Goal: Task Accomplishment & Management: Complete application form

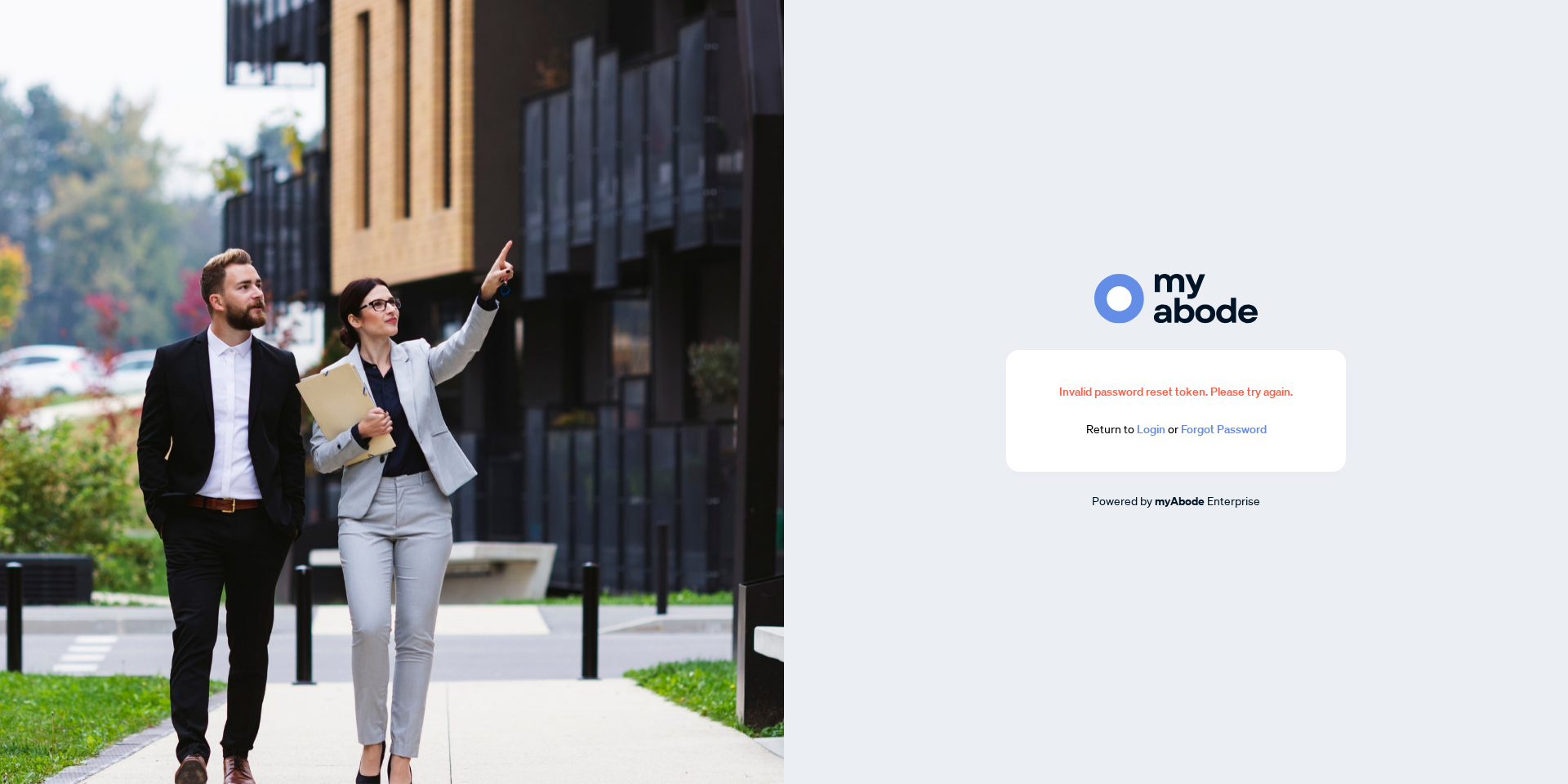
click at [1150, 432] on link "Login" at bounding box center [1150, 429] width 28 height 15
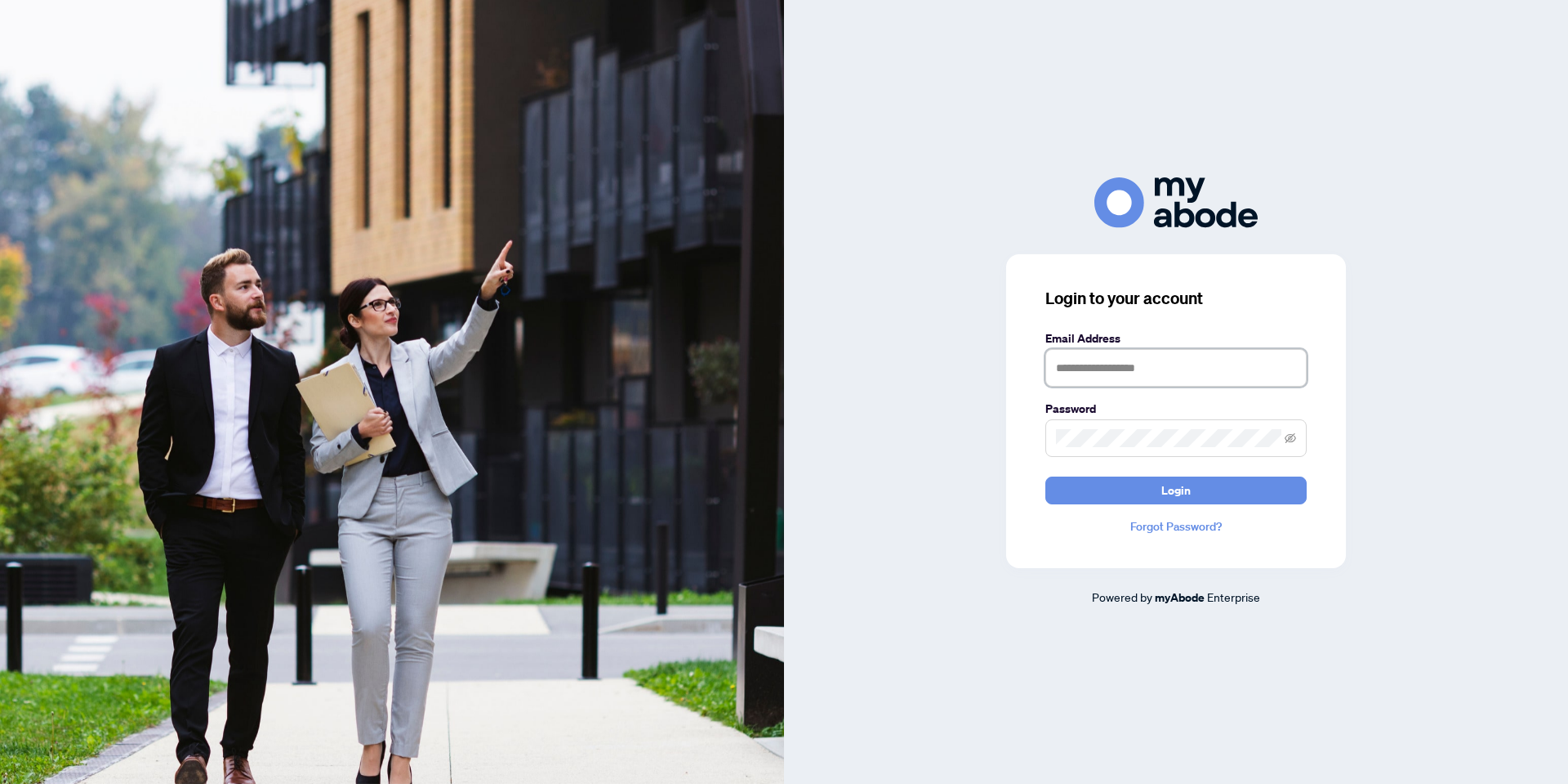
type input "**********"
click at [1134, 362] on input "**********" at bounding box center [1176, 367] width 261 height 37
click at [1135, 483] on button "Login" at bounding box center [1176, 490] width 261 height 27
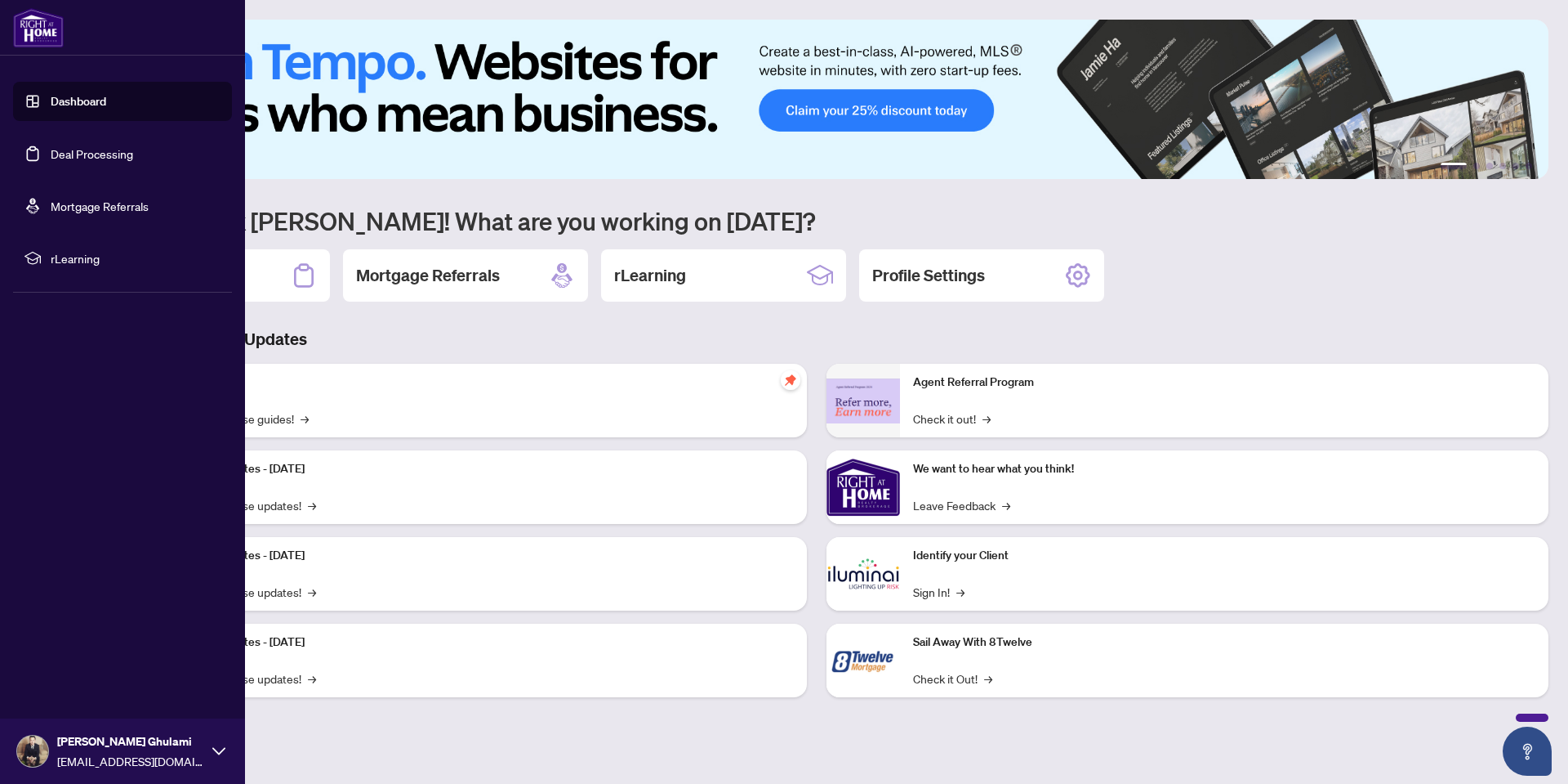
click at [51, 154] on link "Deal Processing" at bounding box center [92, 153] width 82 height 15
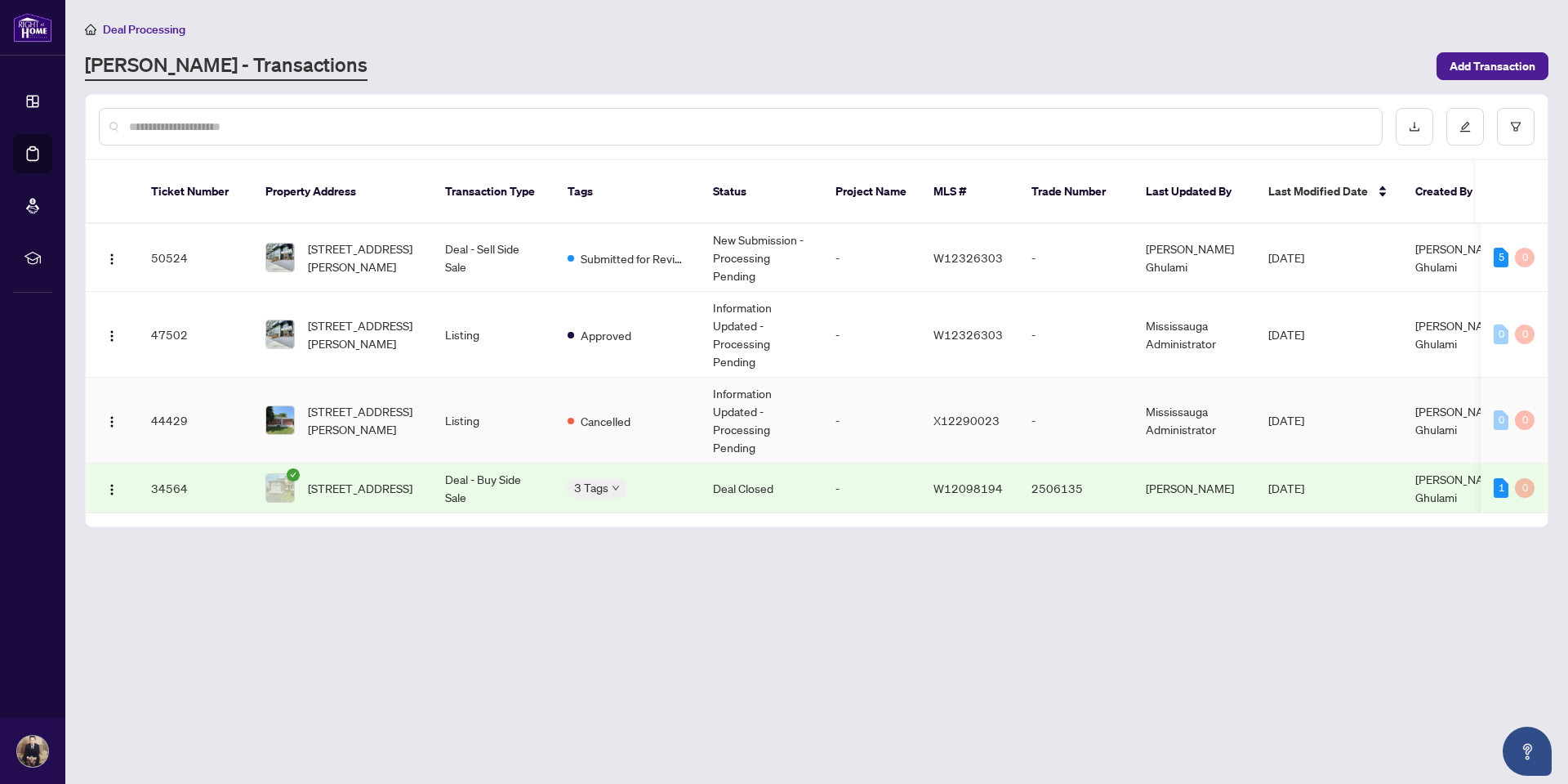
click at [426, 396] on td "1153 Johnson St, Kingston, Ontario K7M 2N9, Canada" at bounding box center [342, 421] width 180 height 86
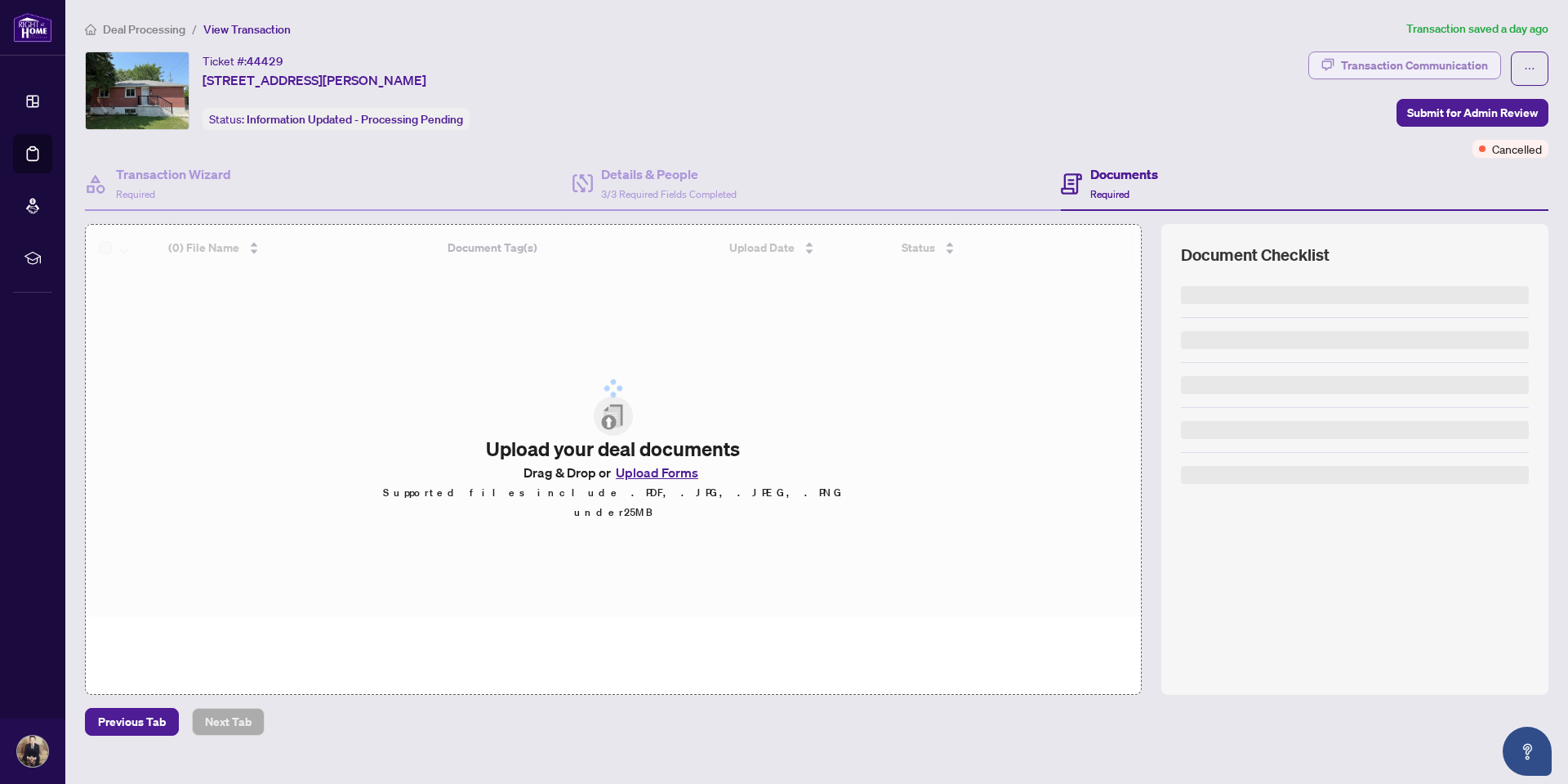
click at [1401, 67] on div "Transaction Communication" at bounding box center [1414, 65] width 147 height 26
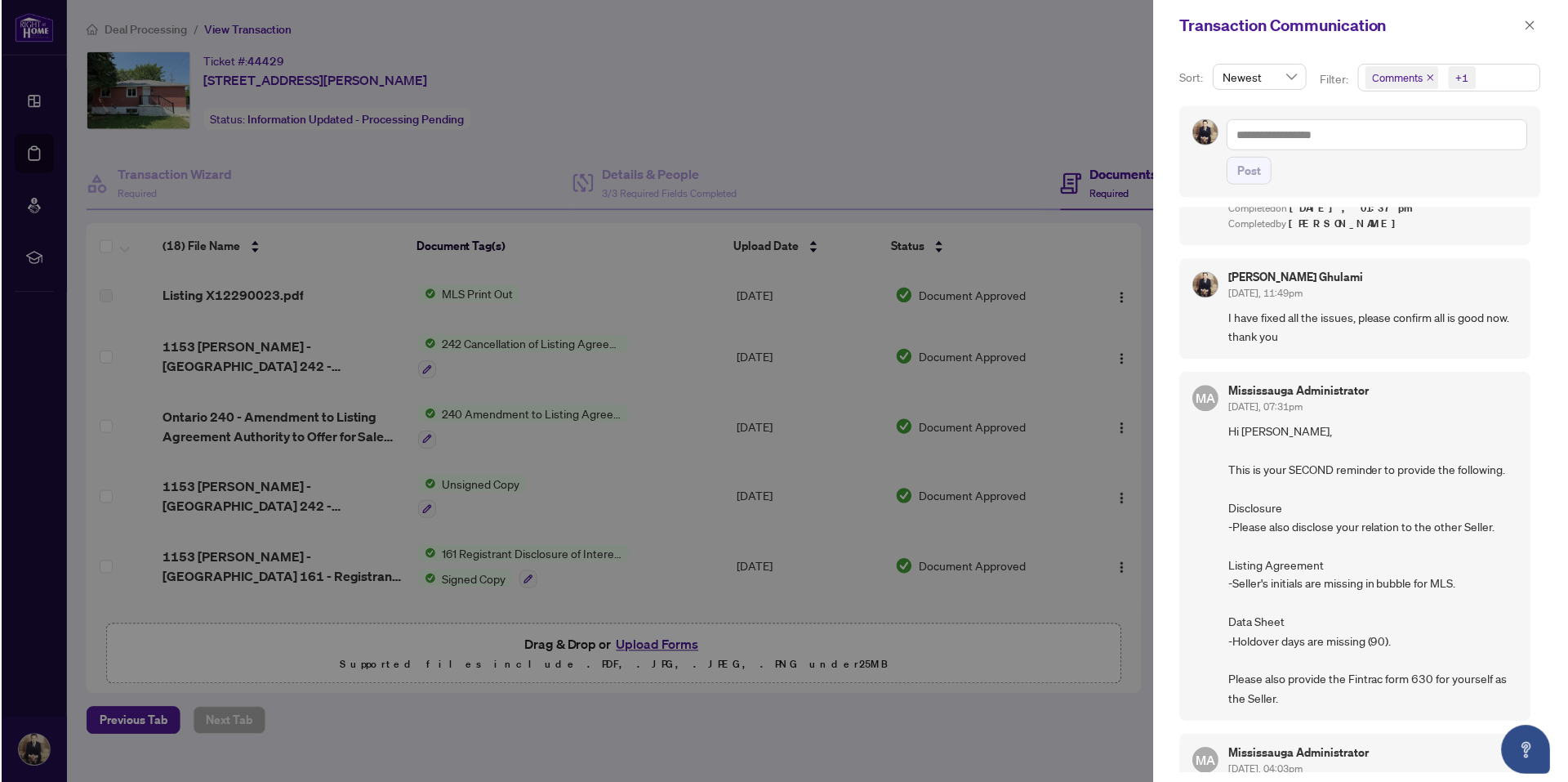
scroll to position [632, 0]
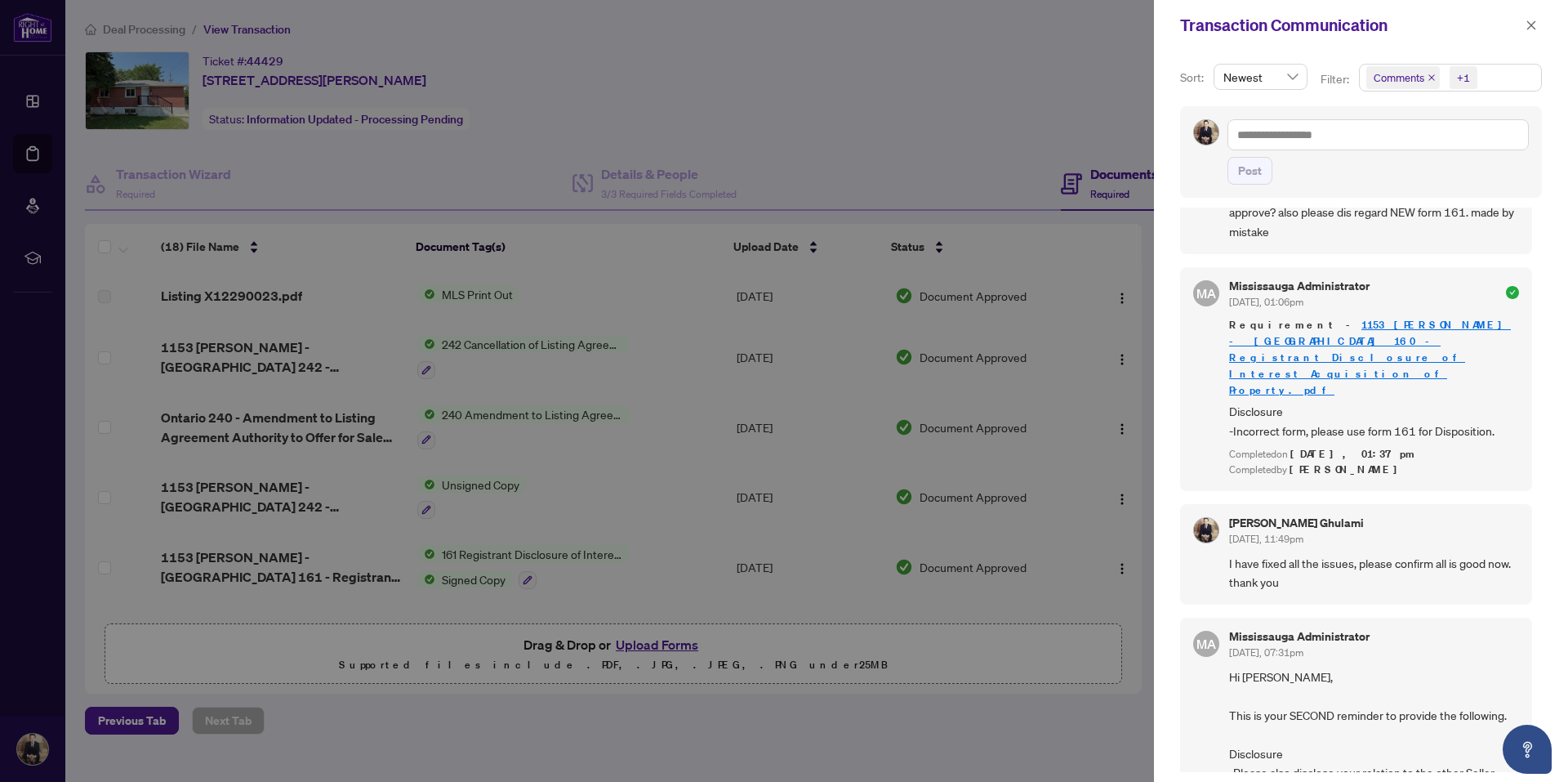
click at [947, 183] on div at bounding box center [784, 391] width 1568 height 782
click at [1531, 25] on icon "close" at bounding box center [1531, 24] width 9 height 9
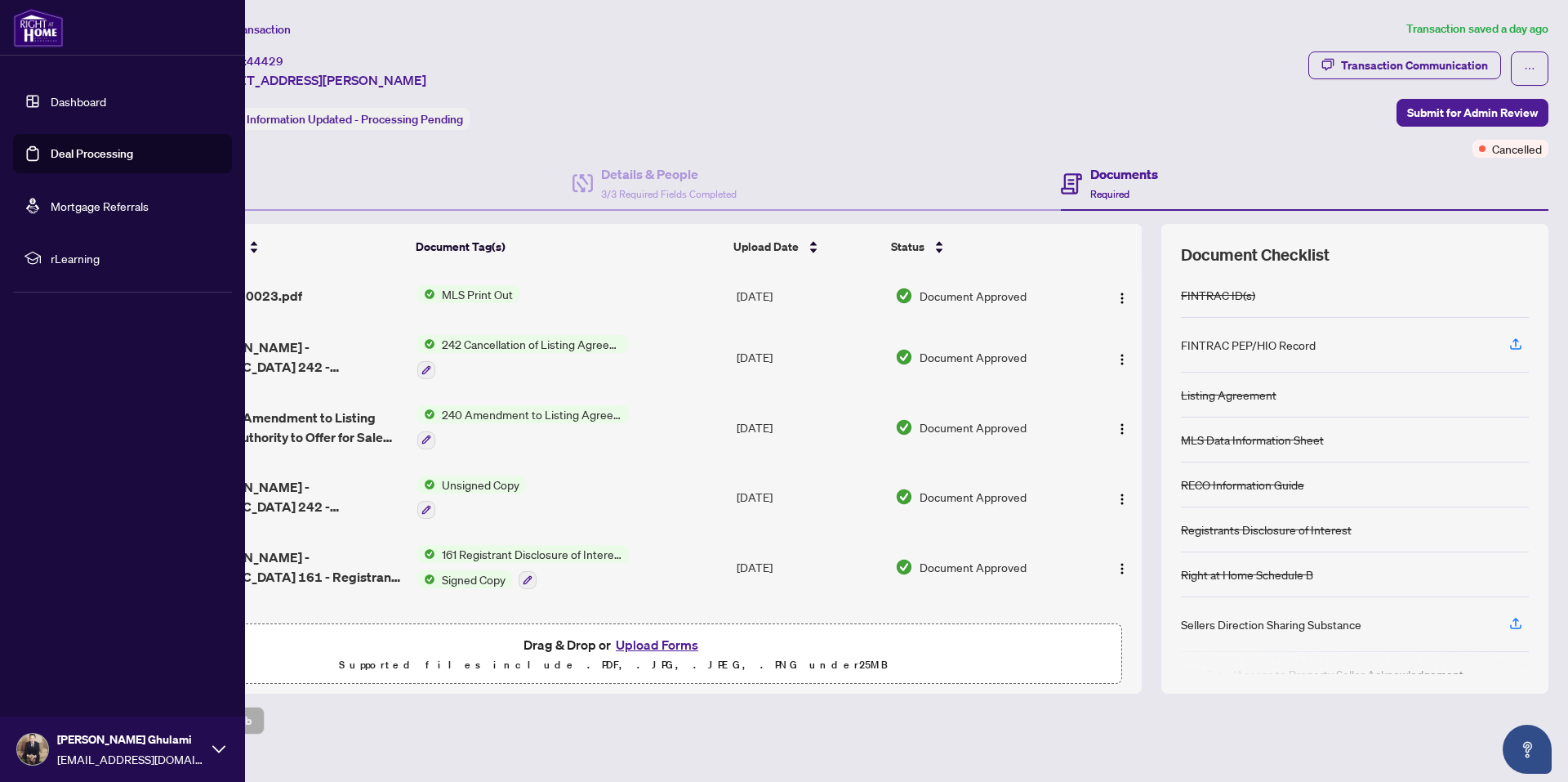
click at [51, 152] on link "Deal Processing" at bounding box center [92, 153] width 82 height 15
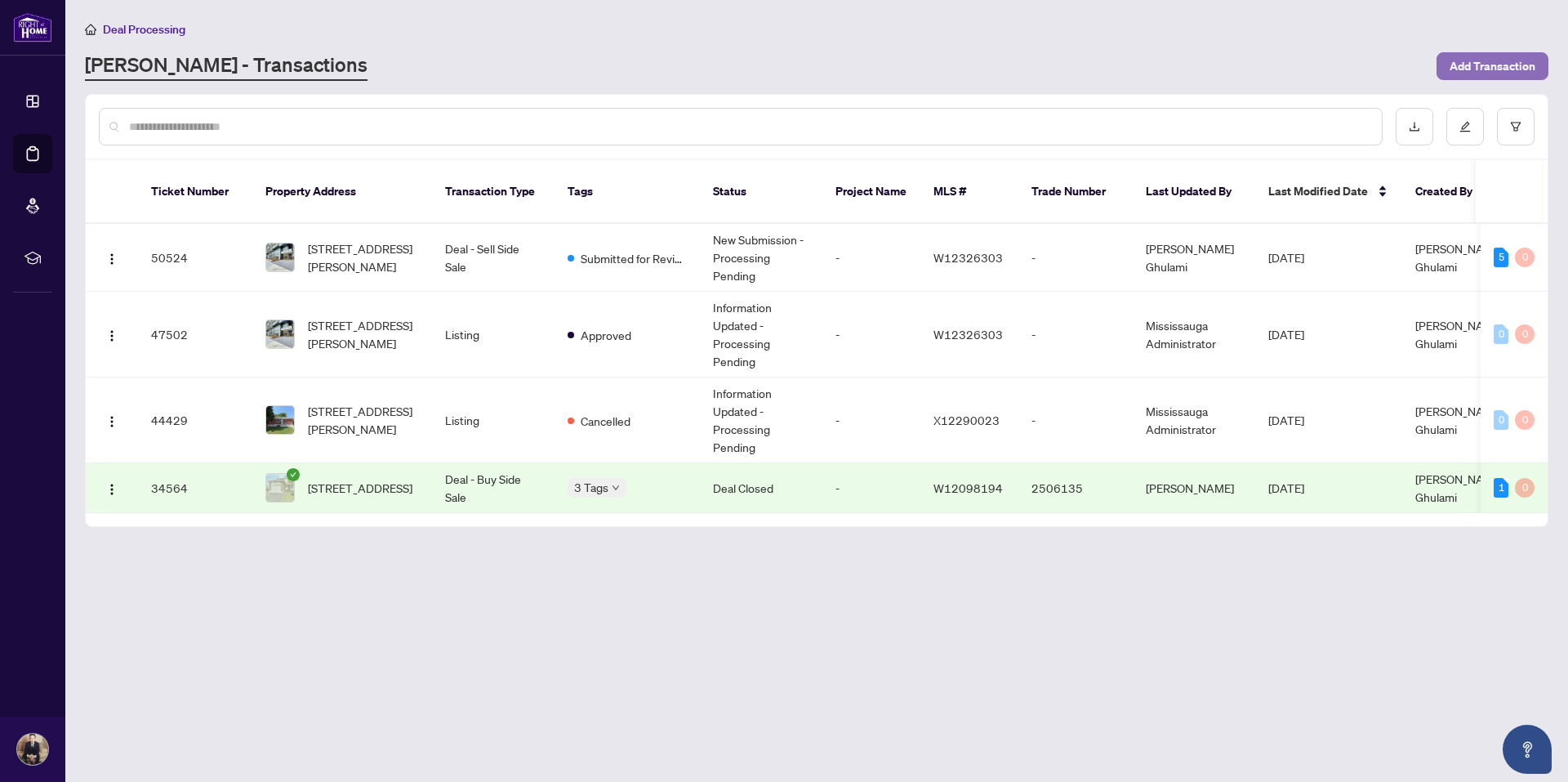
click at [1478, 65] on span "Add Transaction" at bounding box center [1493, 66] width 86 height 26
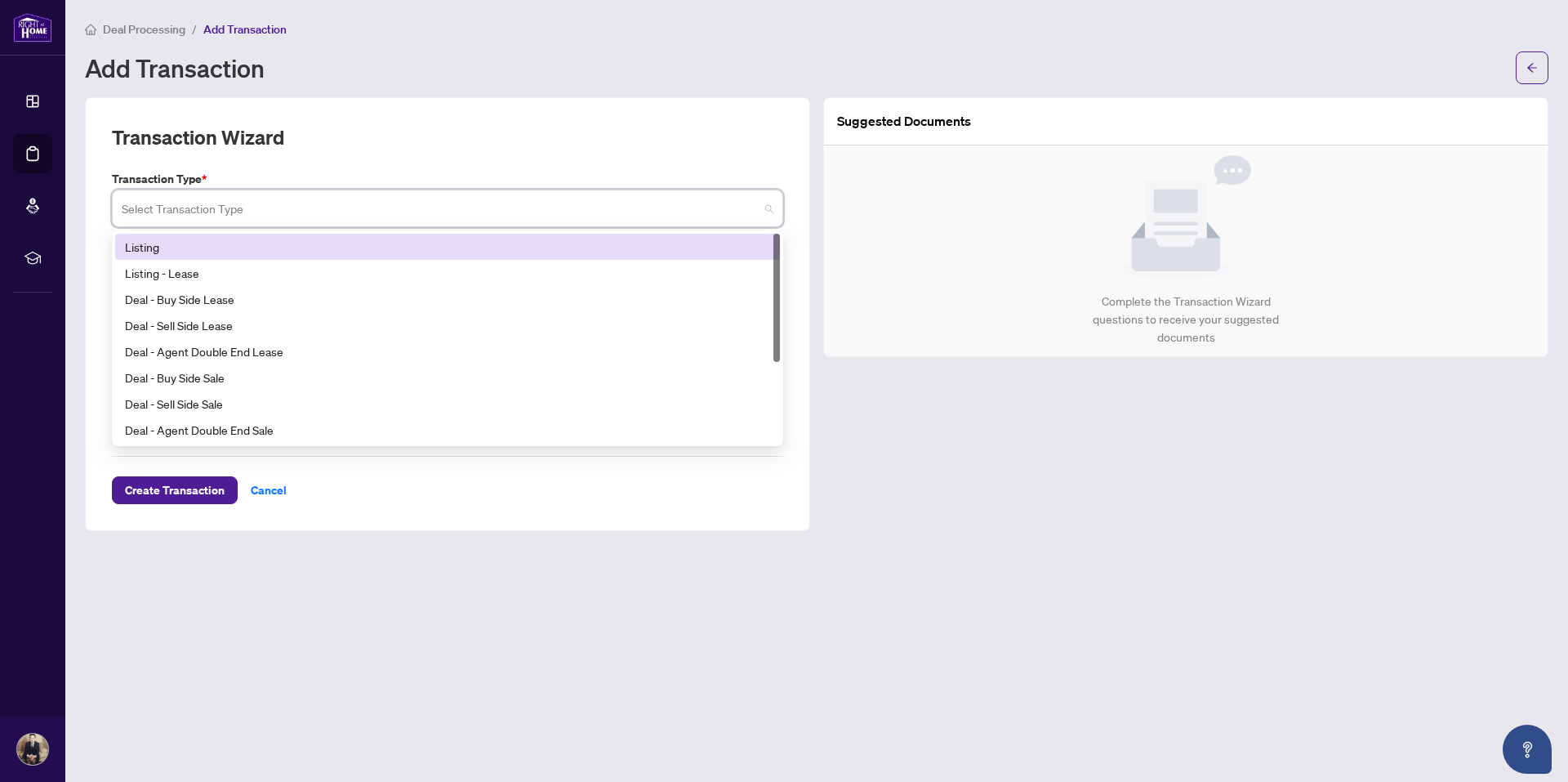
click at [290, 201] on input "search" at bounding box center [439, 210] width 637 height 36
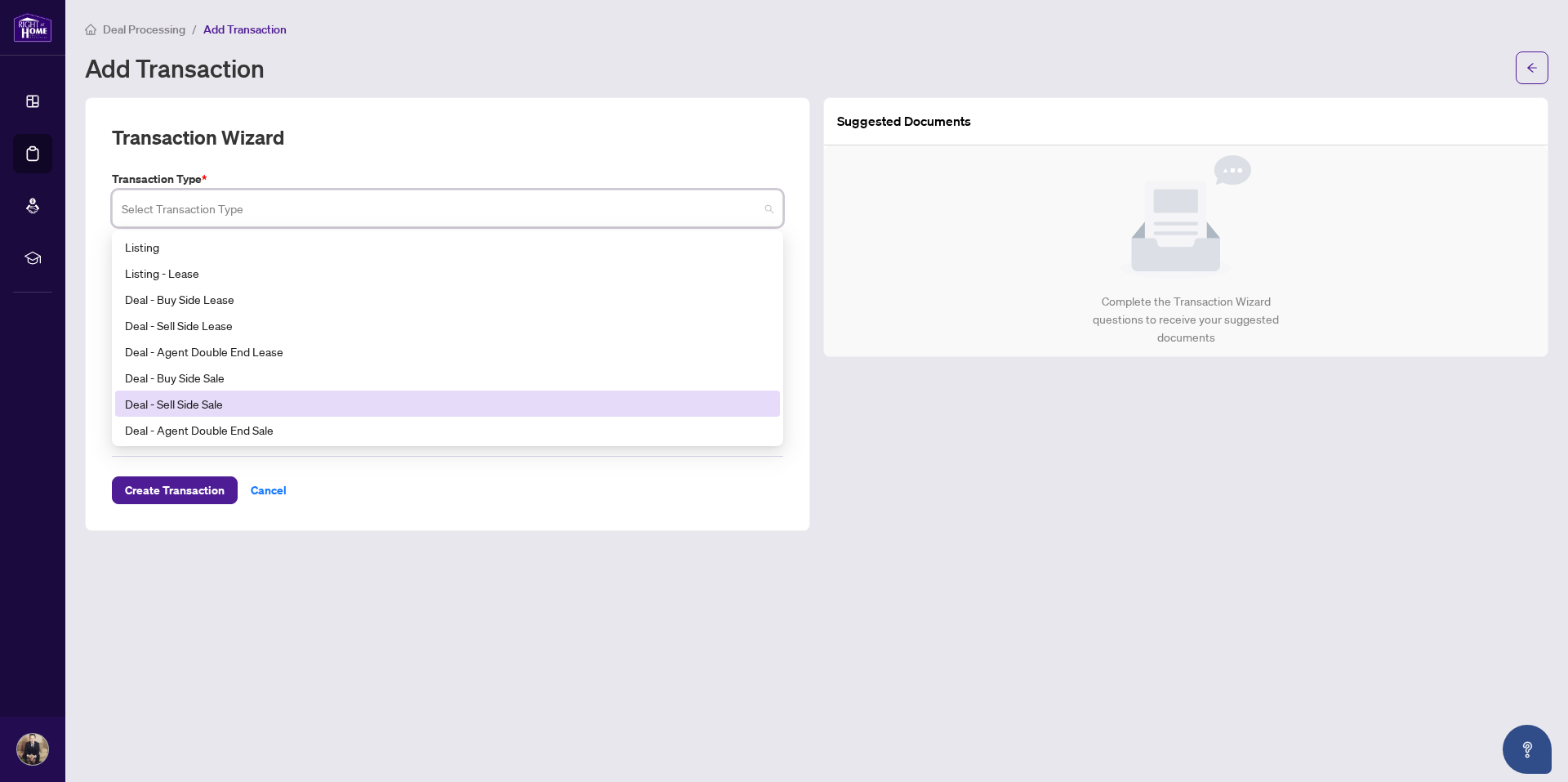
click at [234, 403] on div "Deal - Sell Side Sale" at bounding box center [448, 403] width 646 height 18
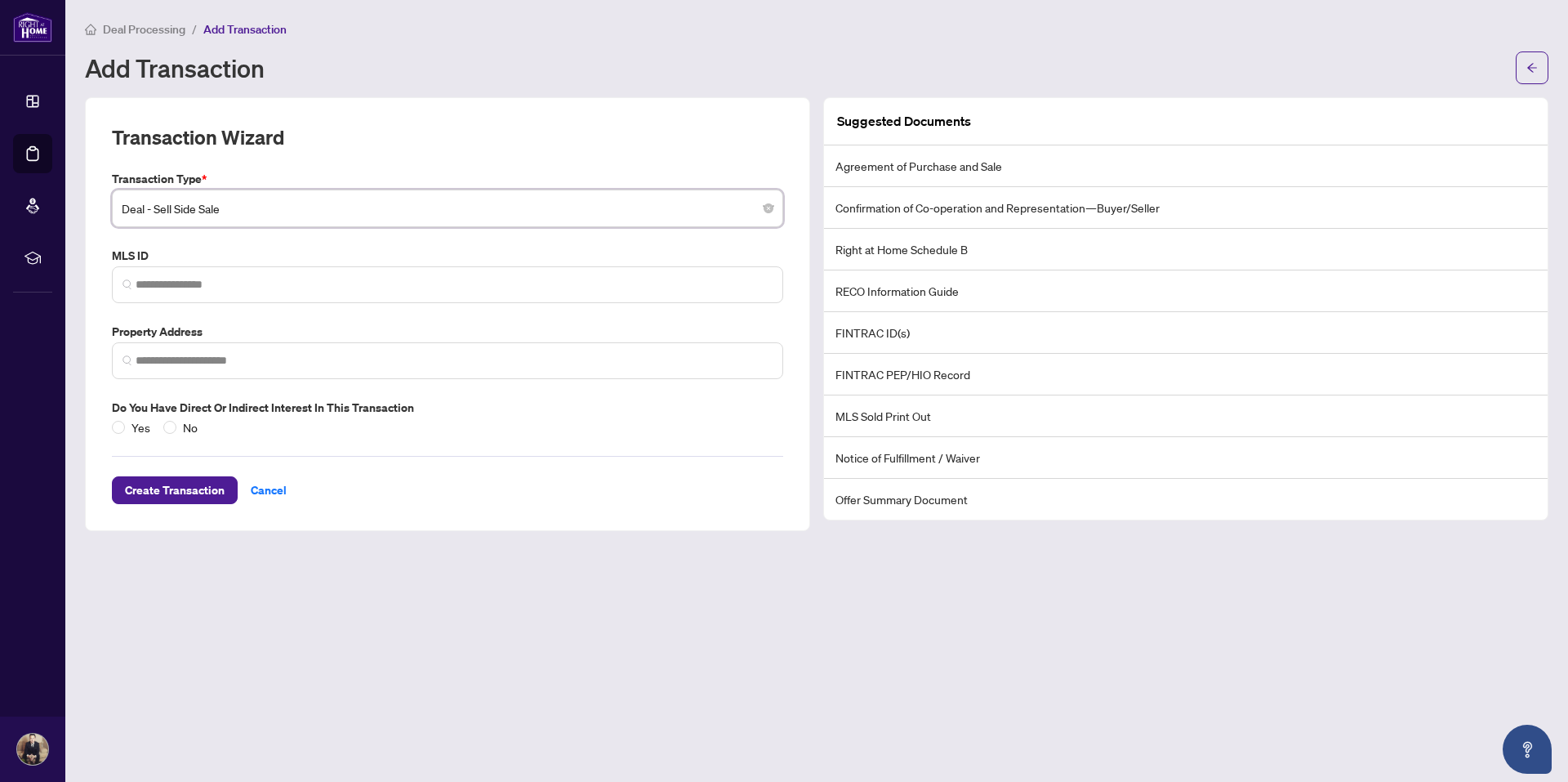
click at [231, 210] on span "Deal - Sell Side Sale" at bounding box center [447, 208] width 651 height 31
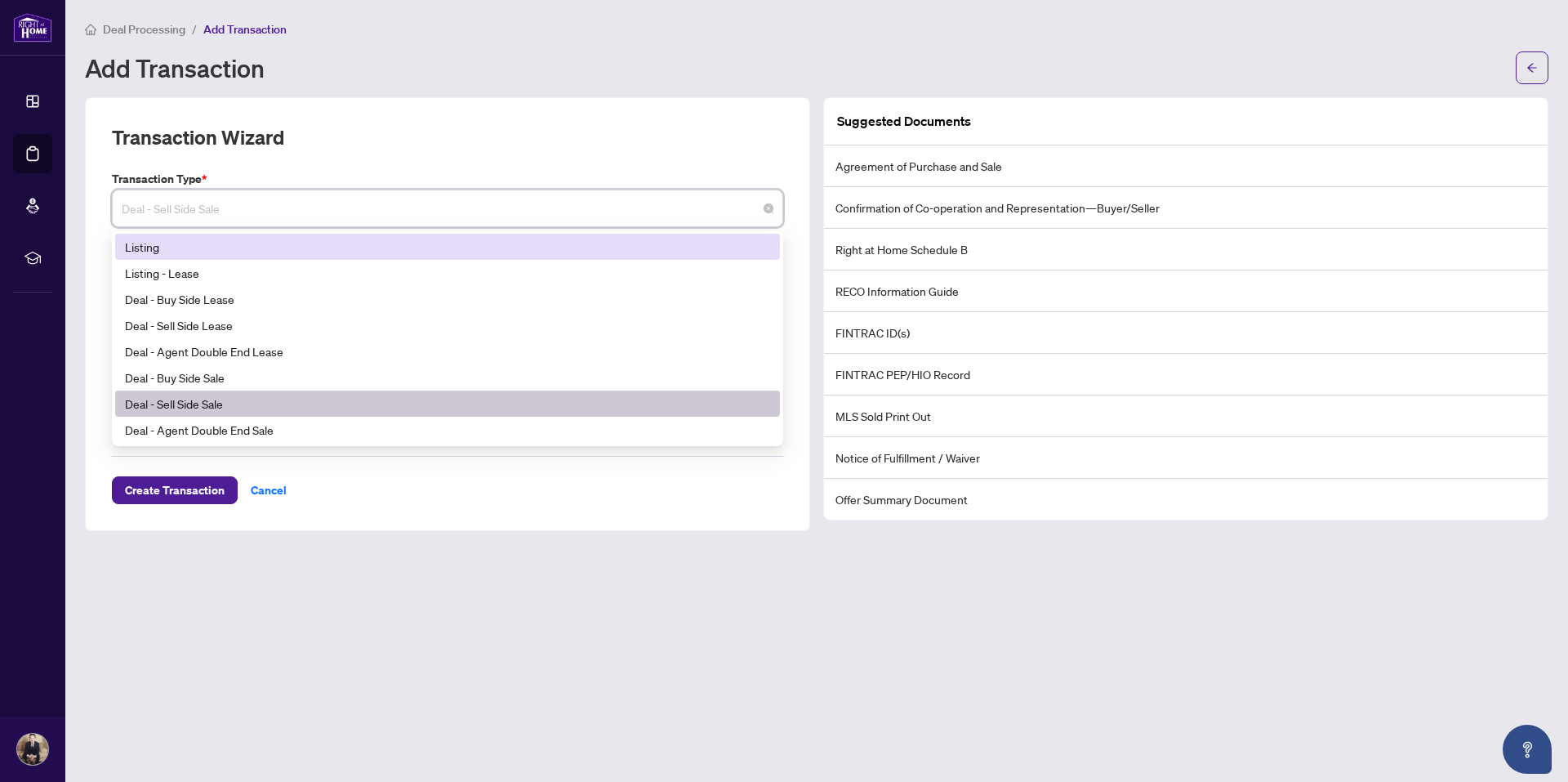
click at [162, 248] on div "Listing" at bounding box center [448, 247] width 646 height 18
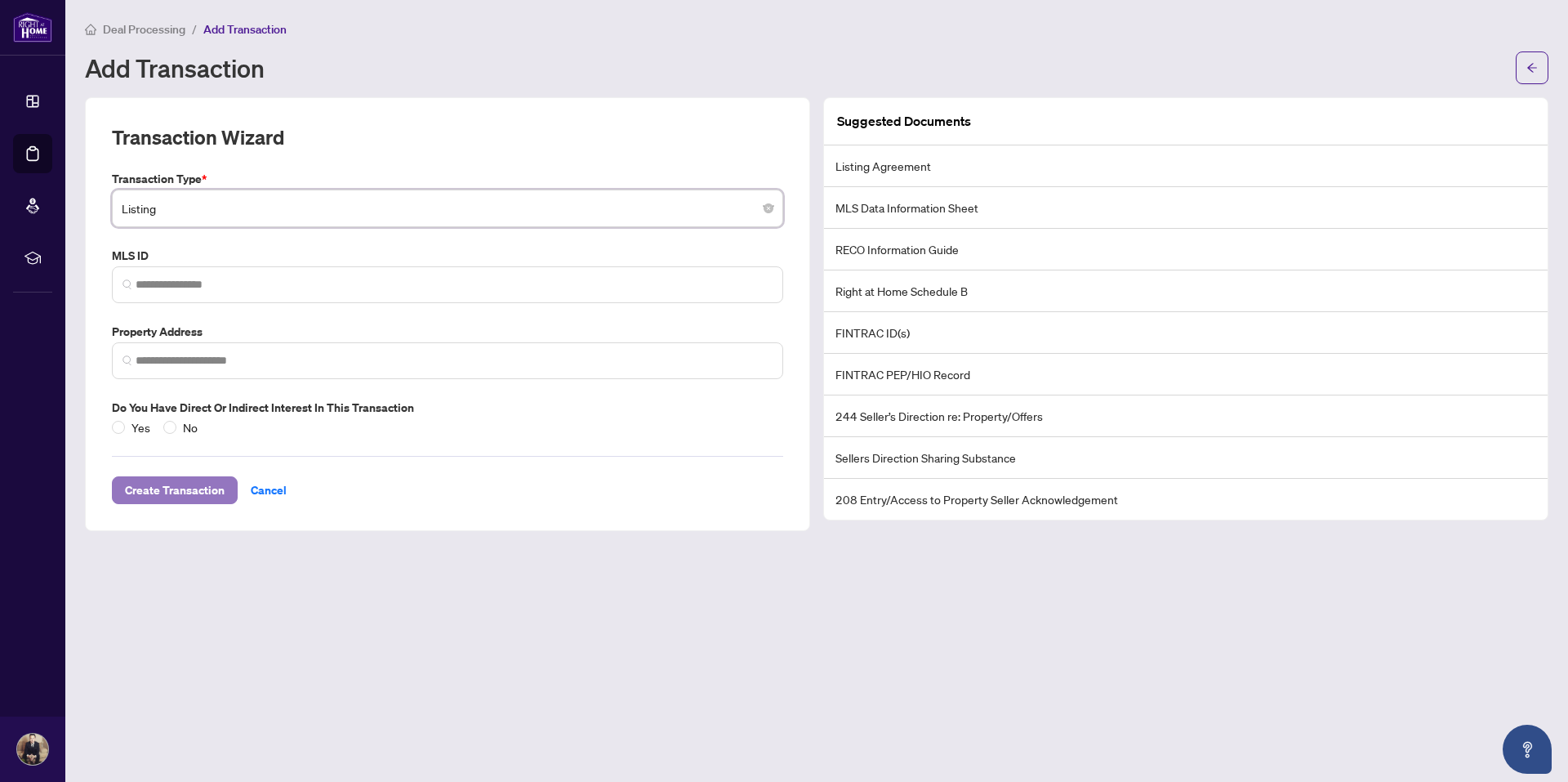
click at [164, 489] on span "Create Transaction" at bounding box center [175, 490] width 100 height 26
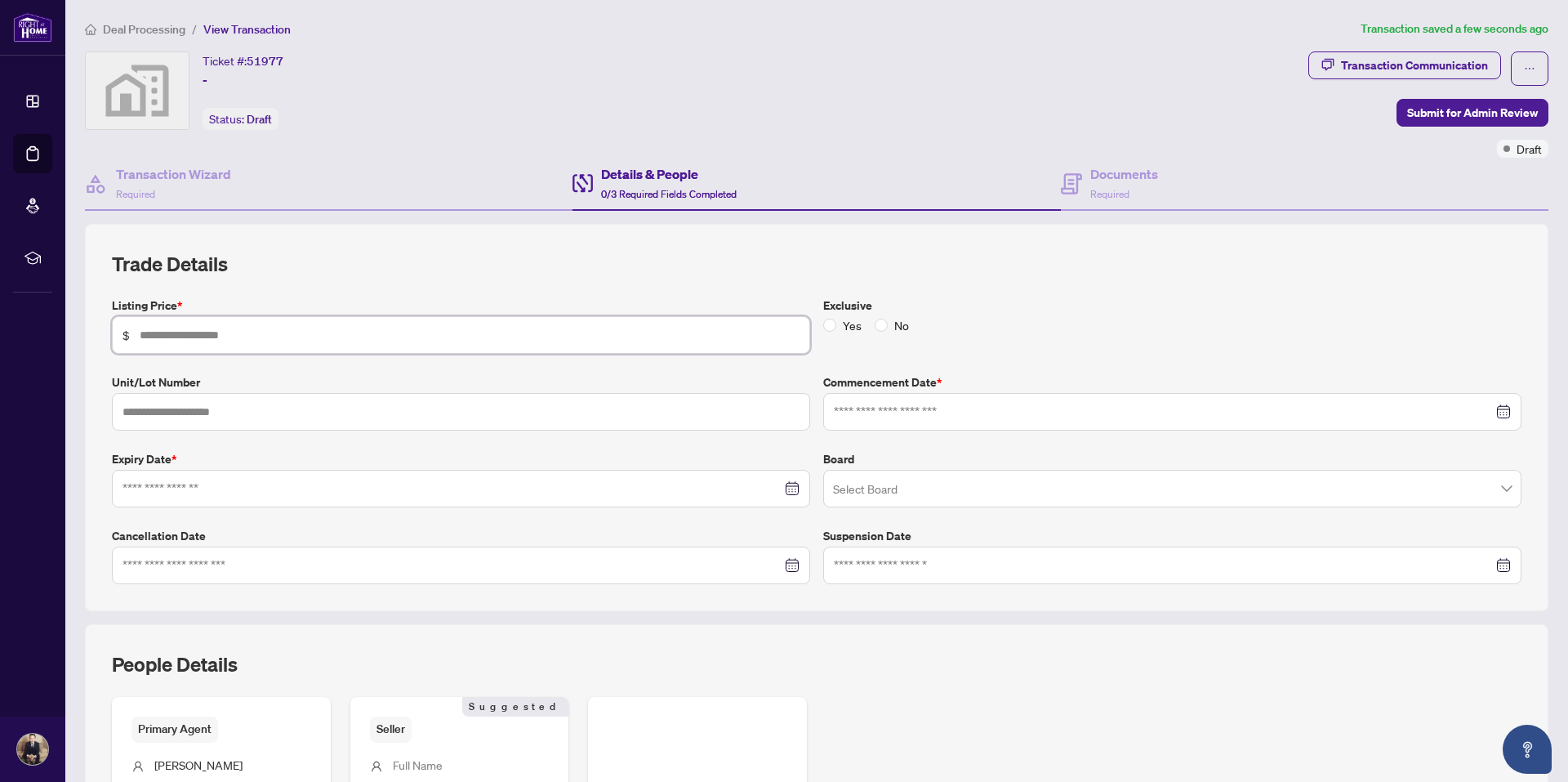
click at [228, 338] on input "text" at bounding box center [470, 335] width 660 height 18
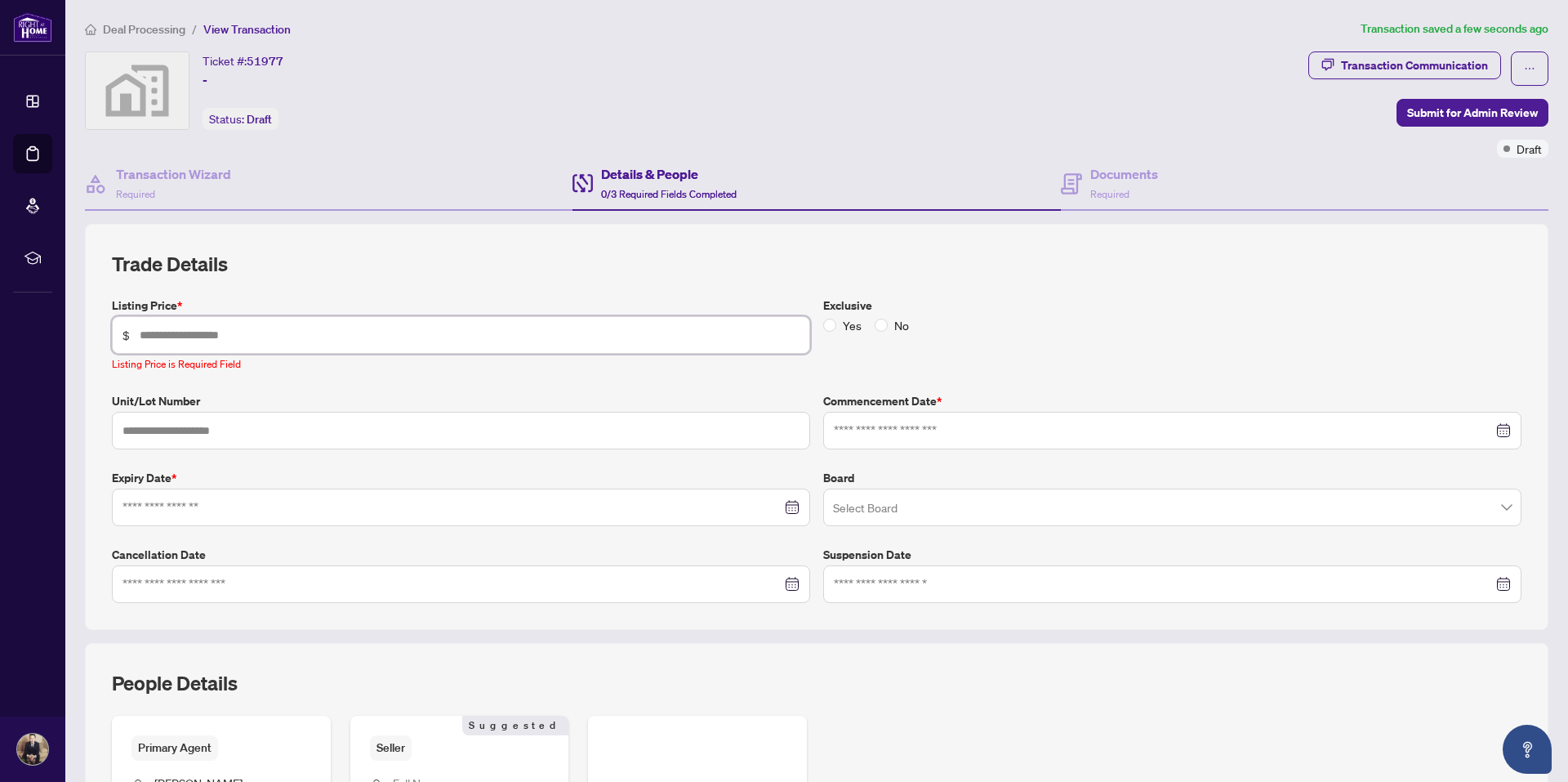
click at [212, 329] on input "text" at bounding box center [470, 335] width 660 height 18
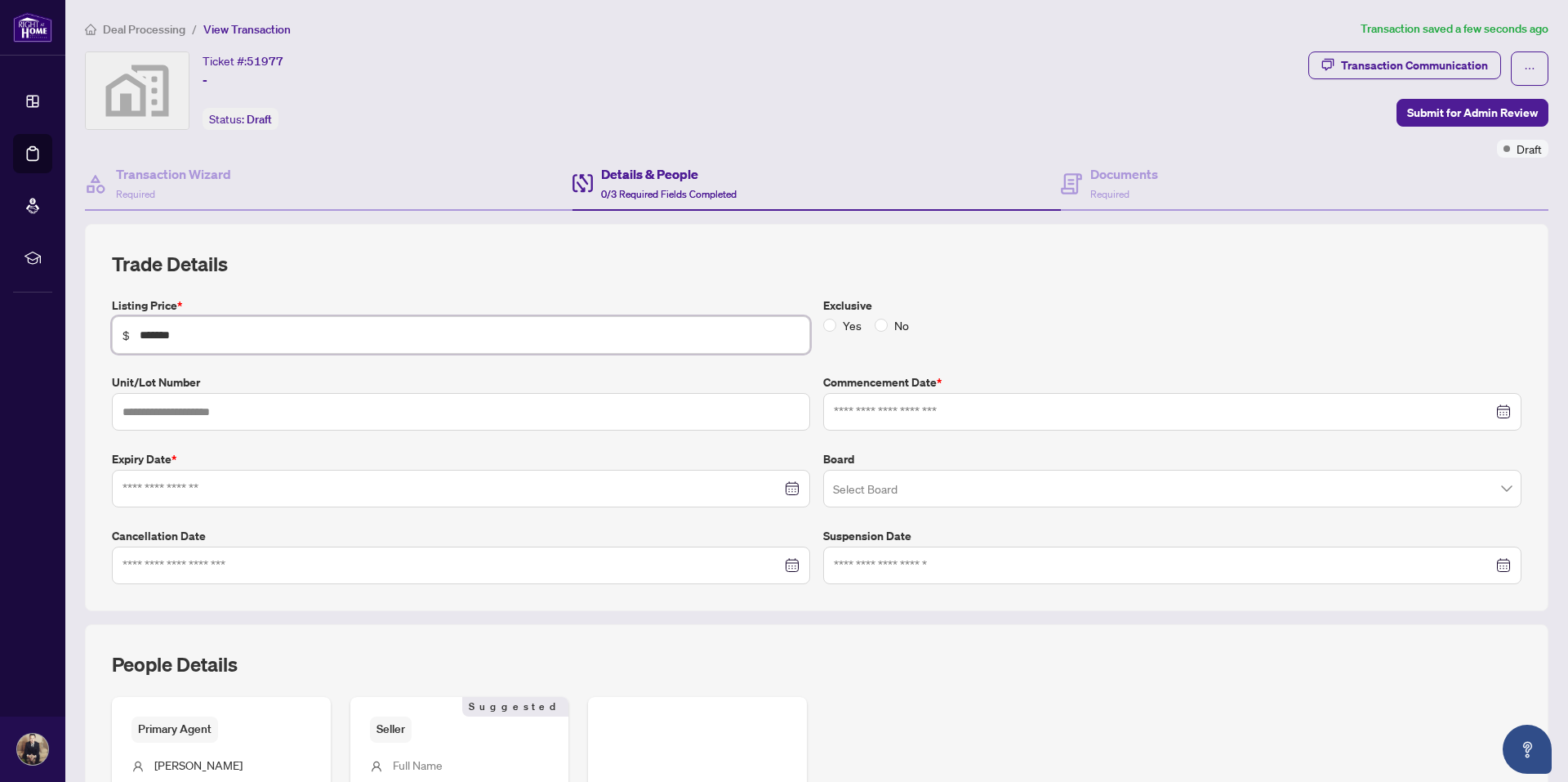
click at [843, 423] on div at bounding box center [1173, 412] width 698 height 37
type input "*******"
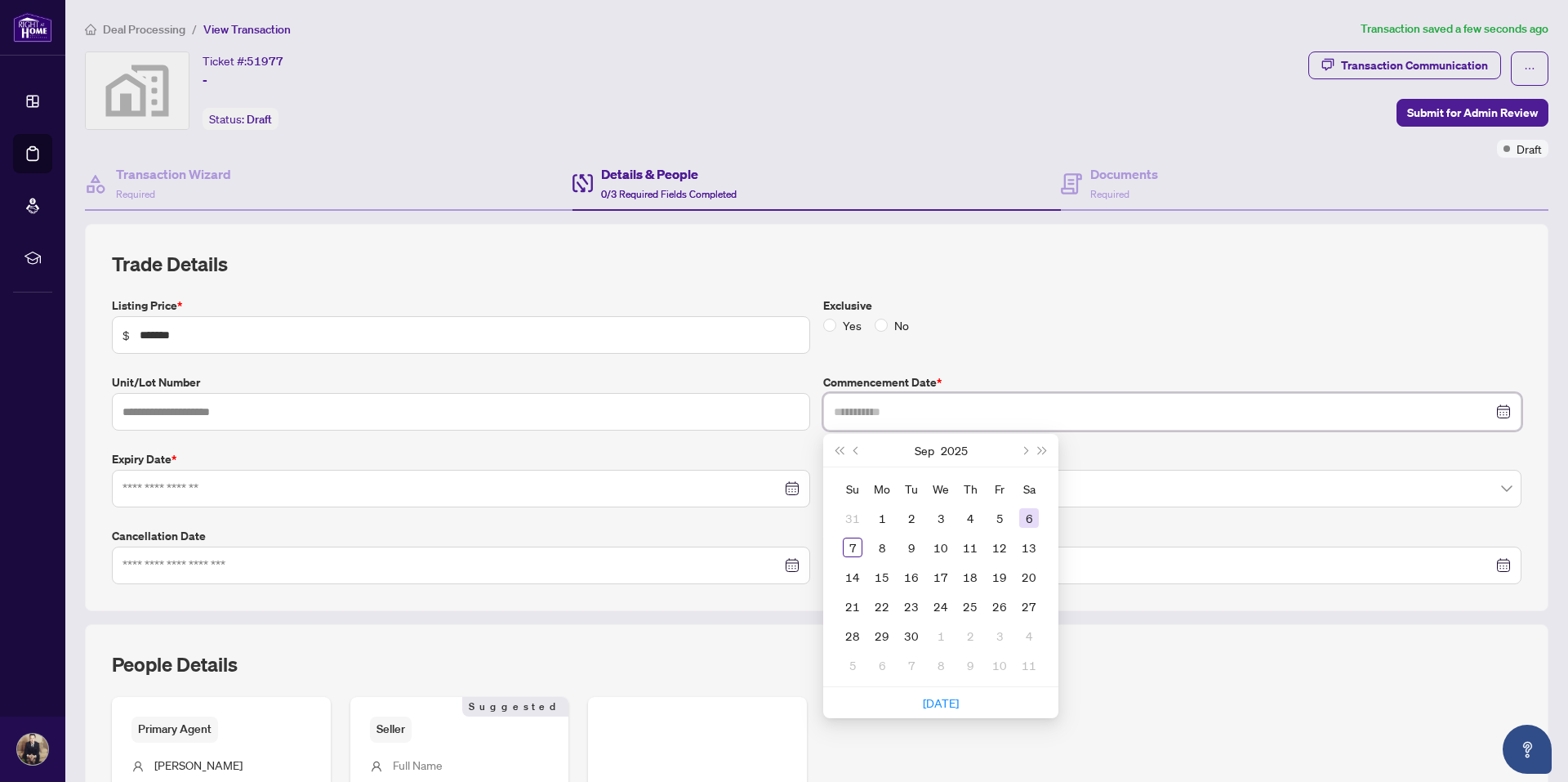
type input "**********"
click at [1019, 518] on div "6" at bounding box center [1029, 518] width 20 height 20
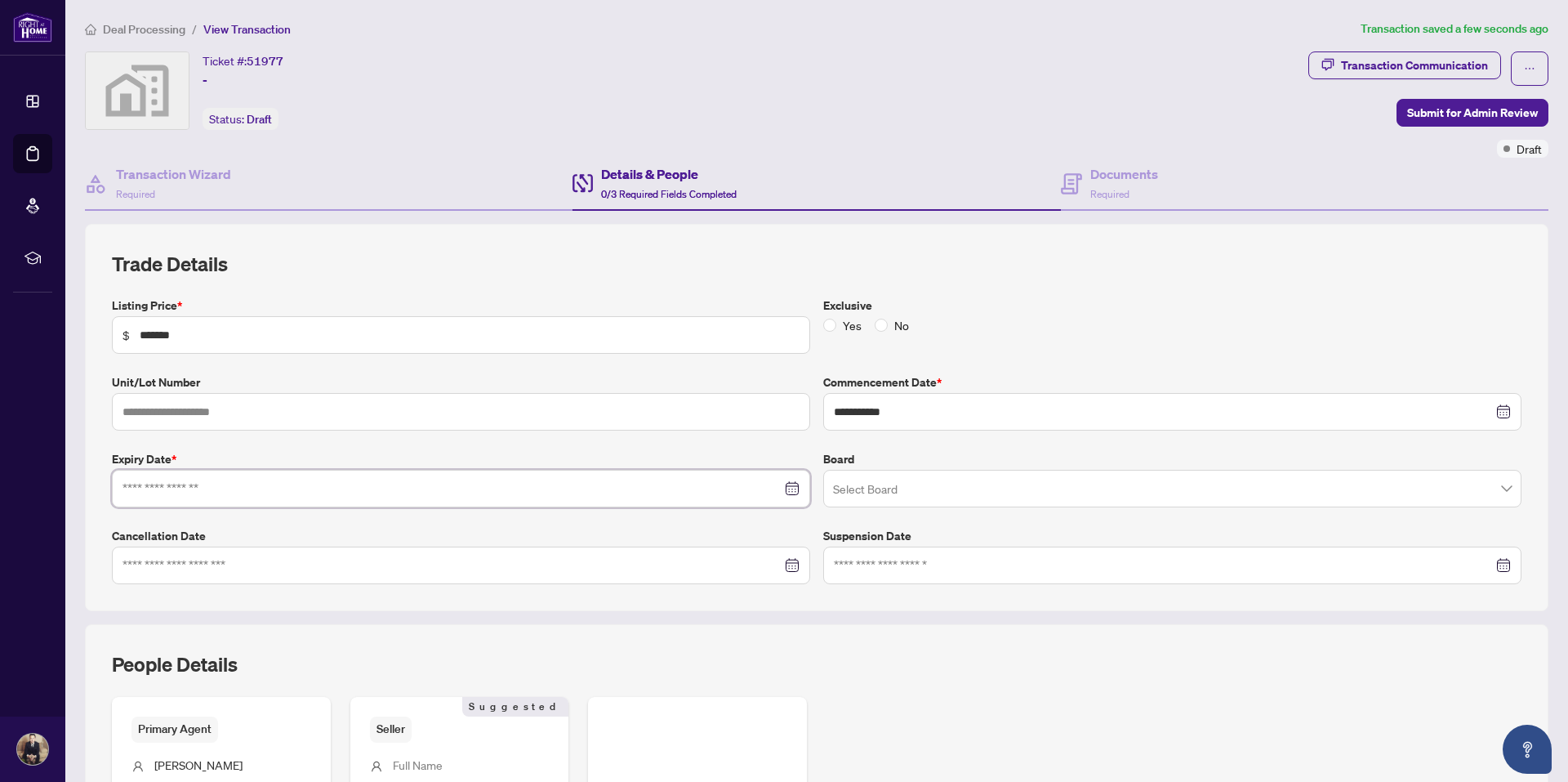
click at [193, 487] on input at bounding box center [452, 488] width 659 height 18
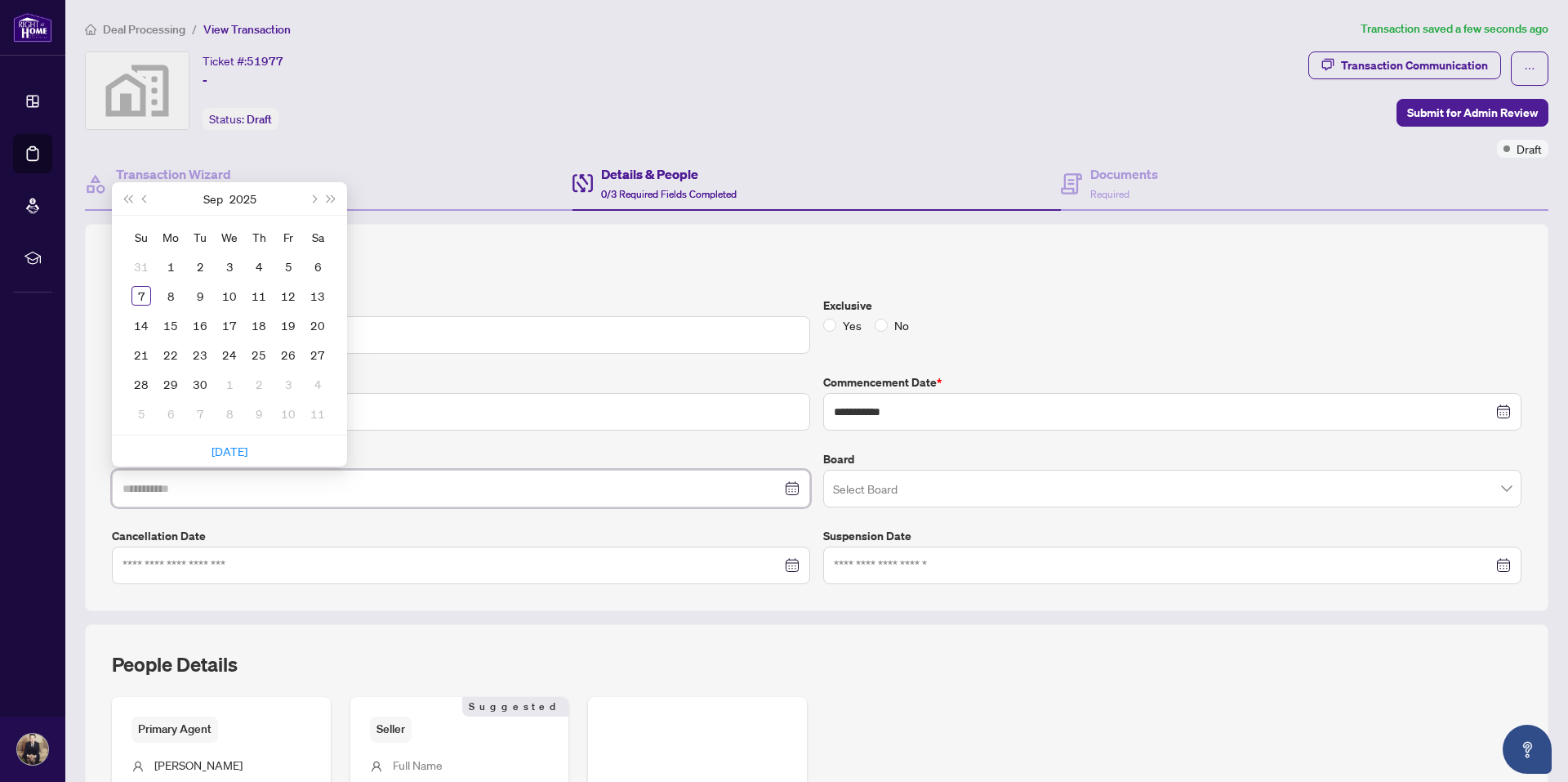
type input "**********"
click at [309, 195] on button "Next month (PageDown)" at bounding box center [313, 198] width 18 height 32
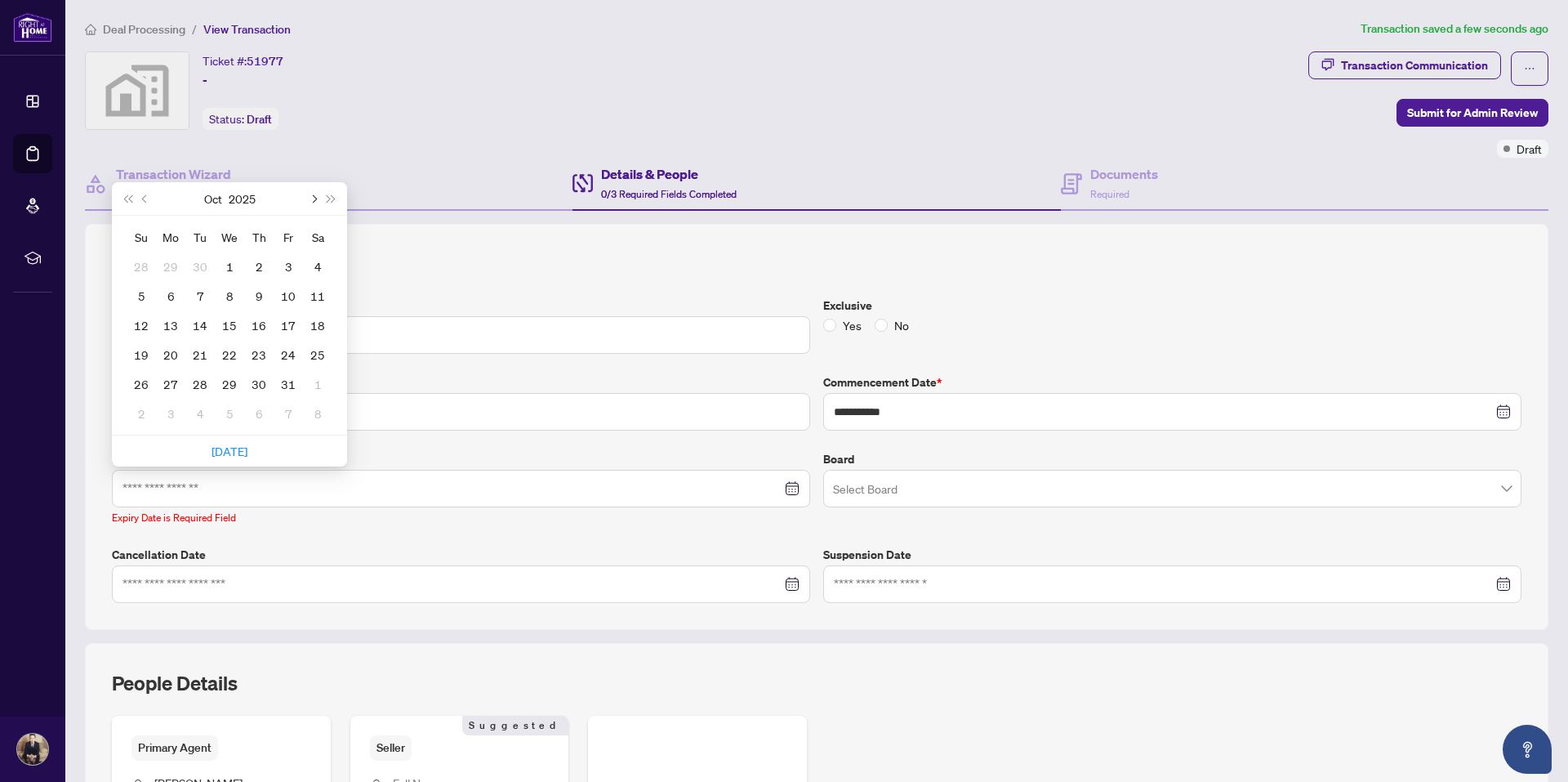
click at [309, 195] on button "Next month (PageDown)" at bounding box center [313, 198] width 18 height 32
type input "**********"
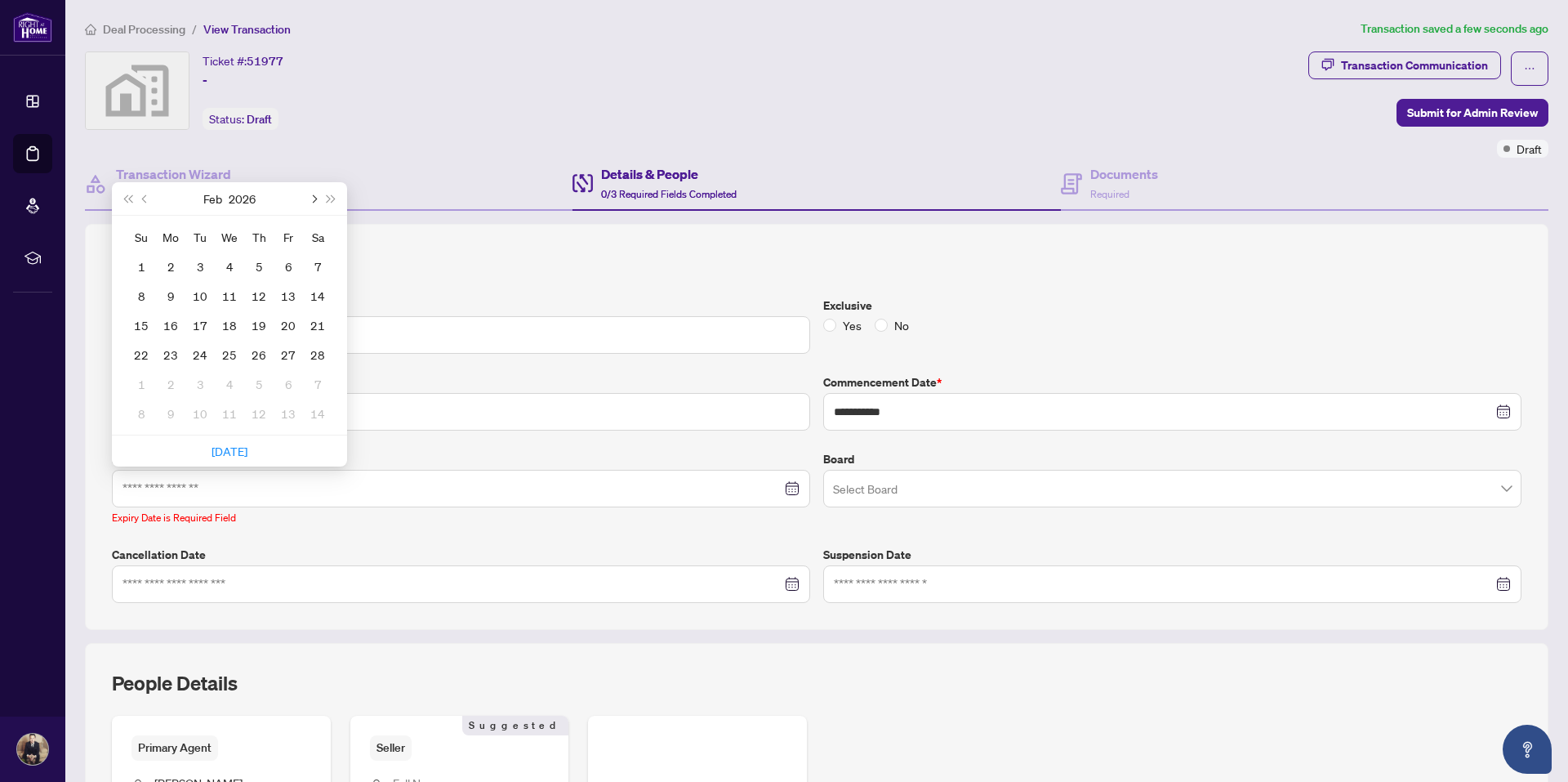
click at [317, 197] on button "Next month (PageDown)" at bounding box center [313, 198] width 18 height 32
type input "**********"
click at [150, 259] on div "1" at bounding box center [141, 266] width 20 height 20
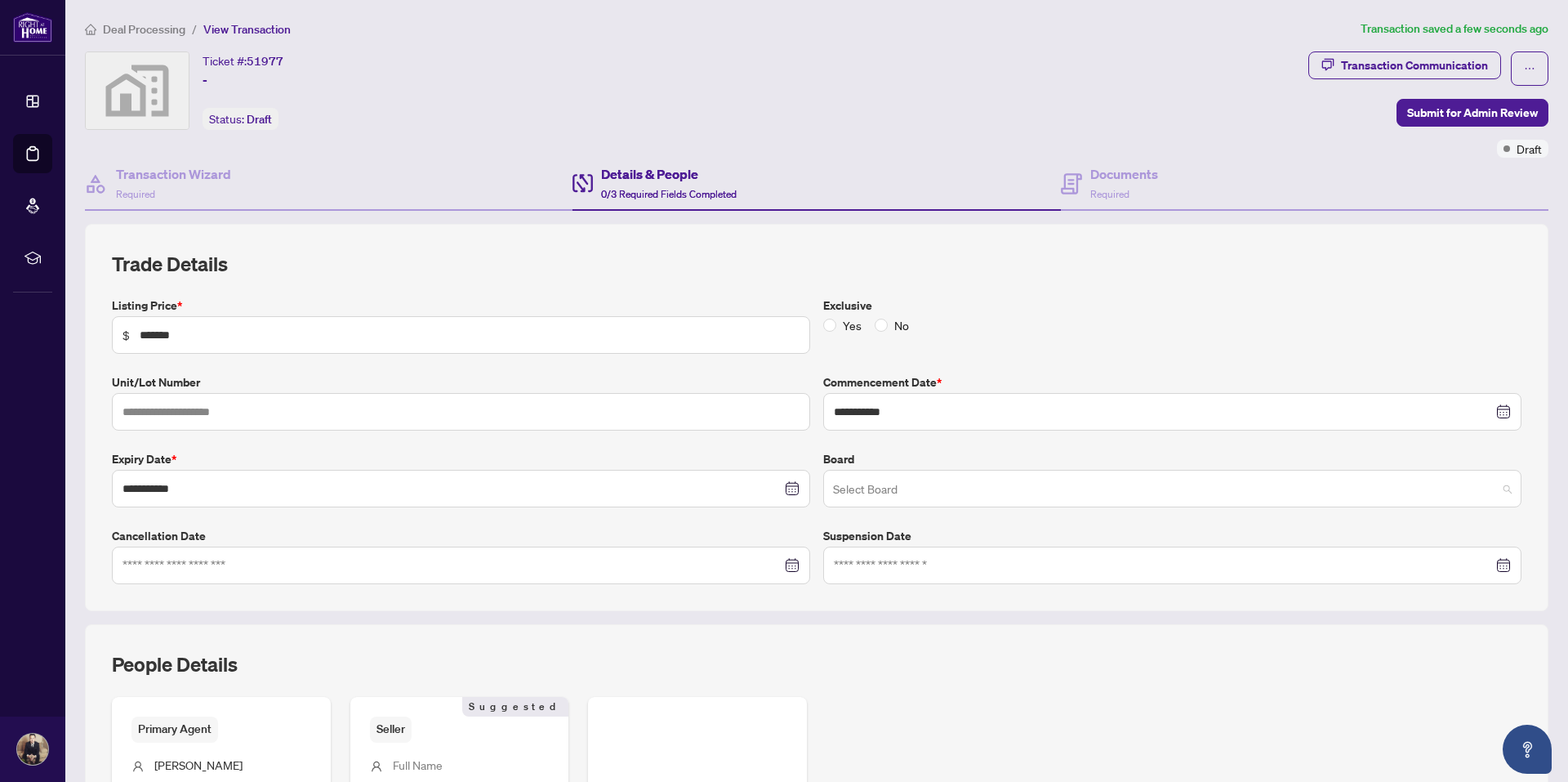
click at [846, 494] on input "search" at bounding box center [1165, 490] width 664 height 36
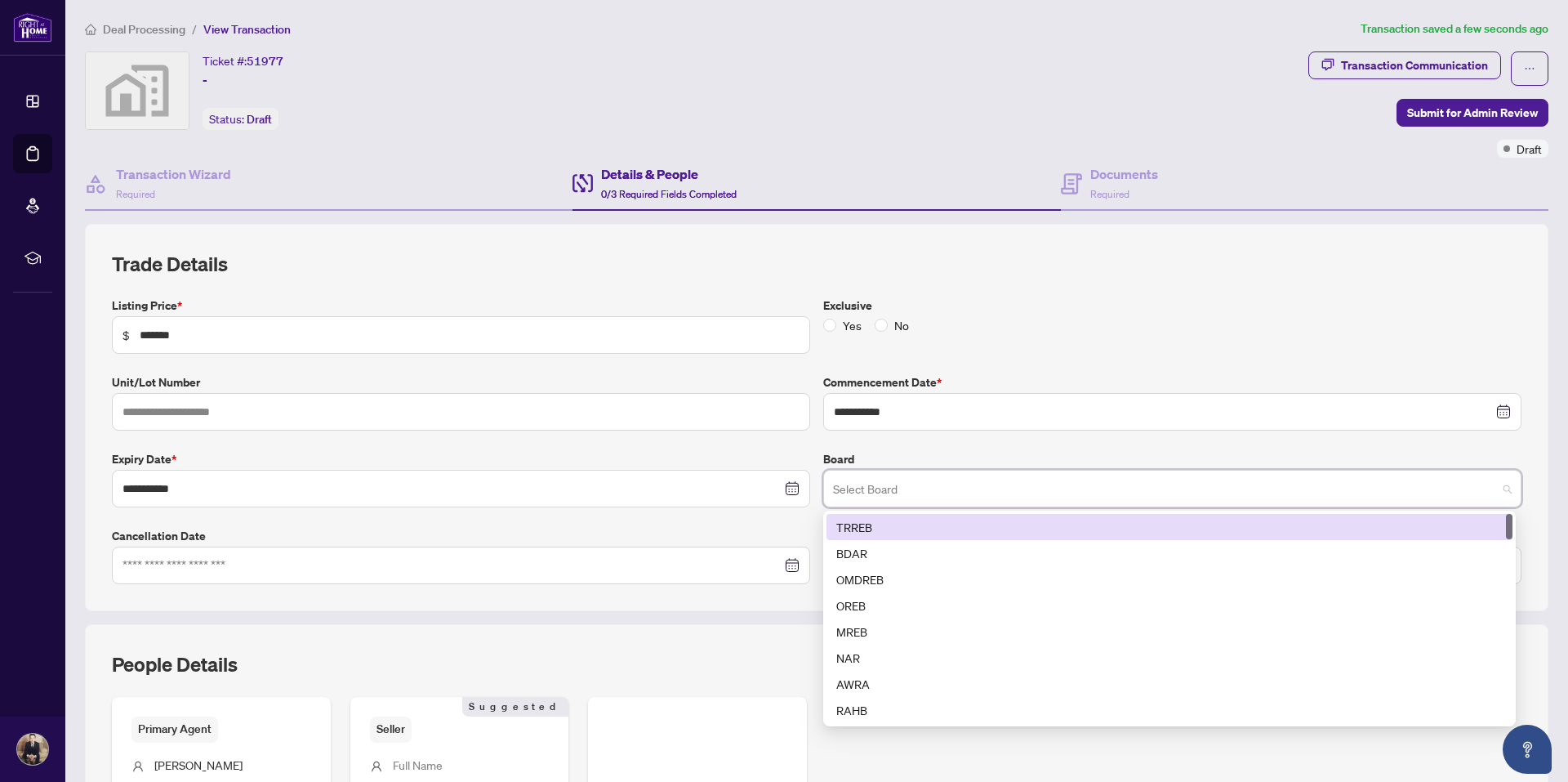
click at [855, 524] on div "TRREB" at bounding box center [1169, 527] width 666 height 18
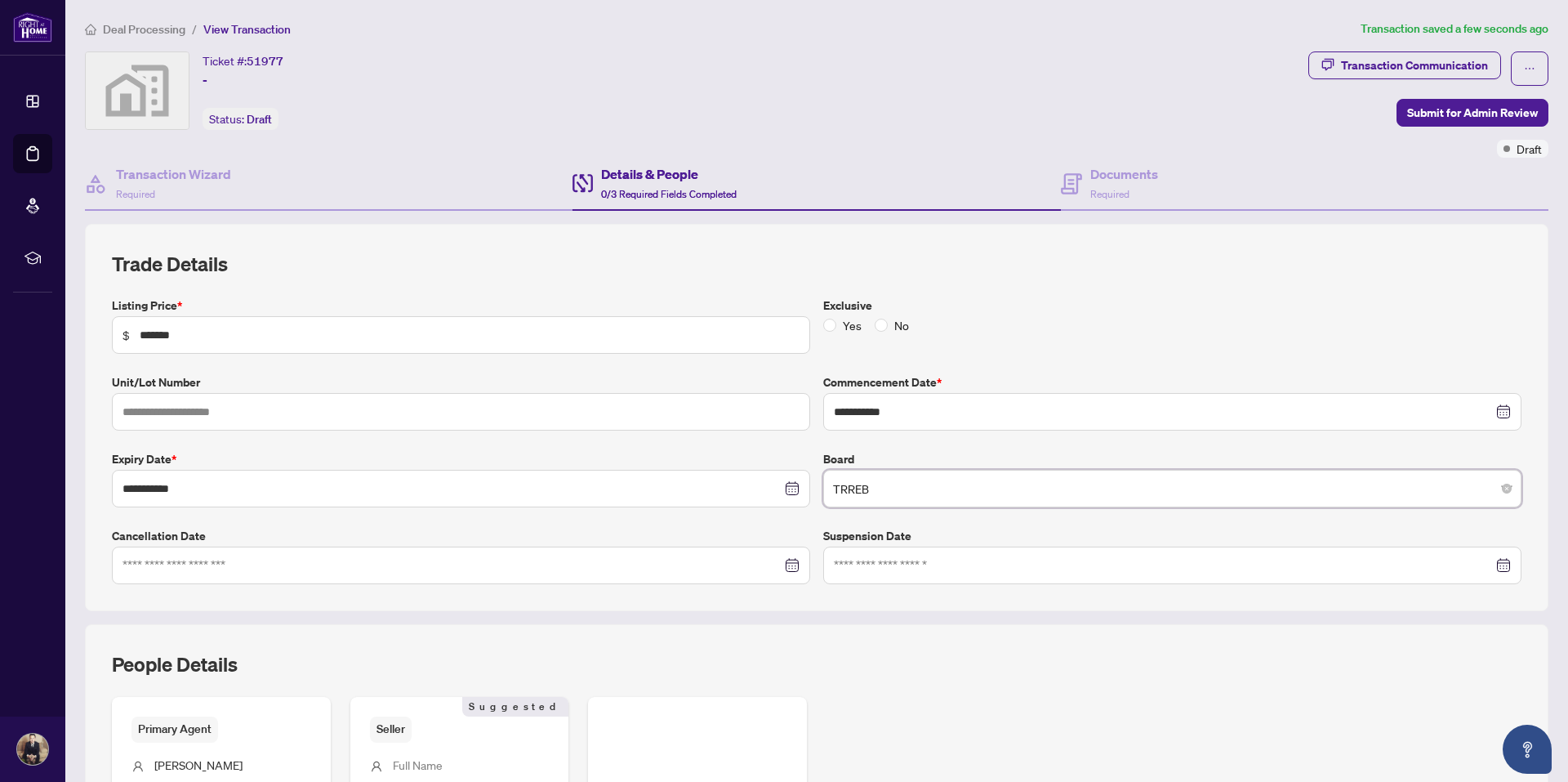
click at [621, 530] on label "Cancellation Date" at bounding box center [461, 535] width 698 height 18
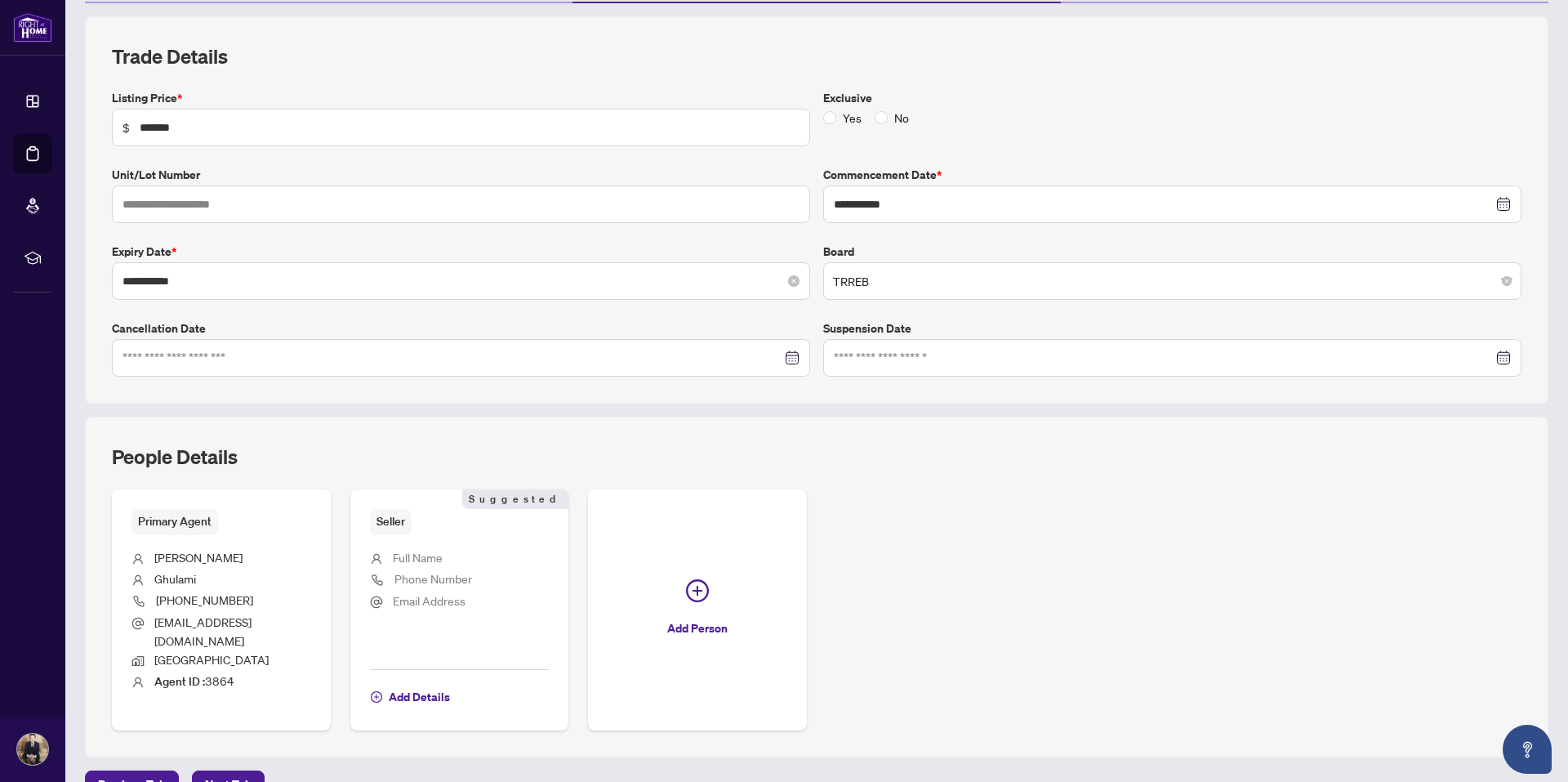
scroll to position [226, 0]
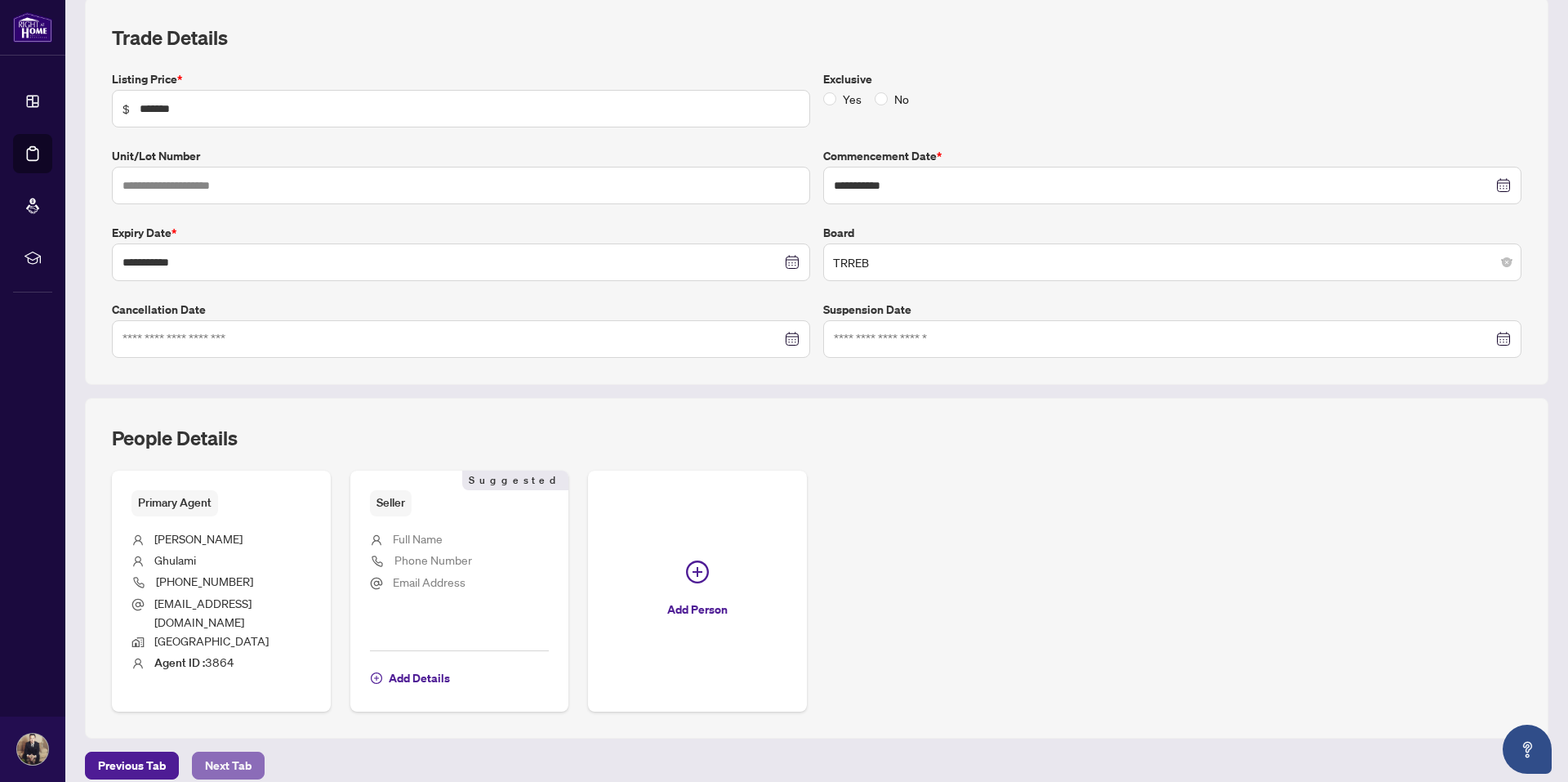
click at [216, 753] on span "Next Tab" at bounding box center [229, 765] width 47 height 26
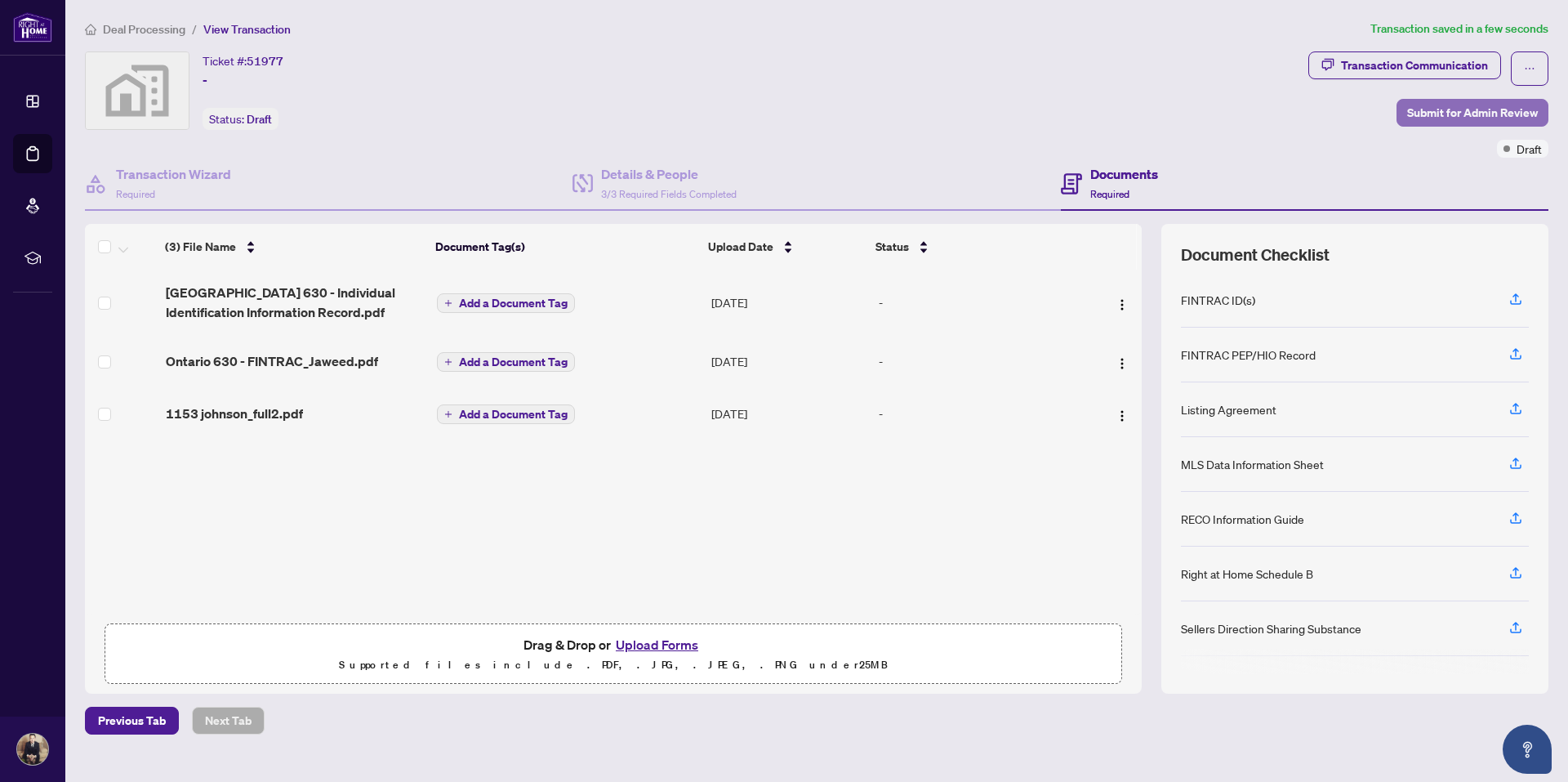
click at [1446, 113] on span "Submit for Admin Review" at bounding box center [1472, 113] width 131 height 26
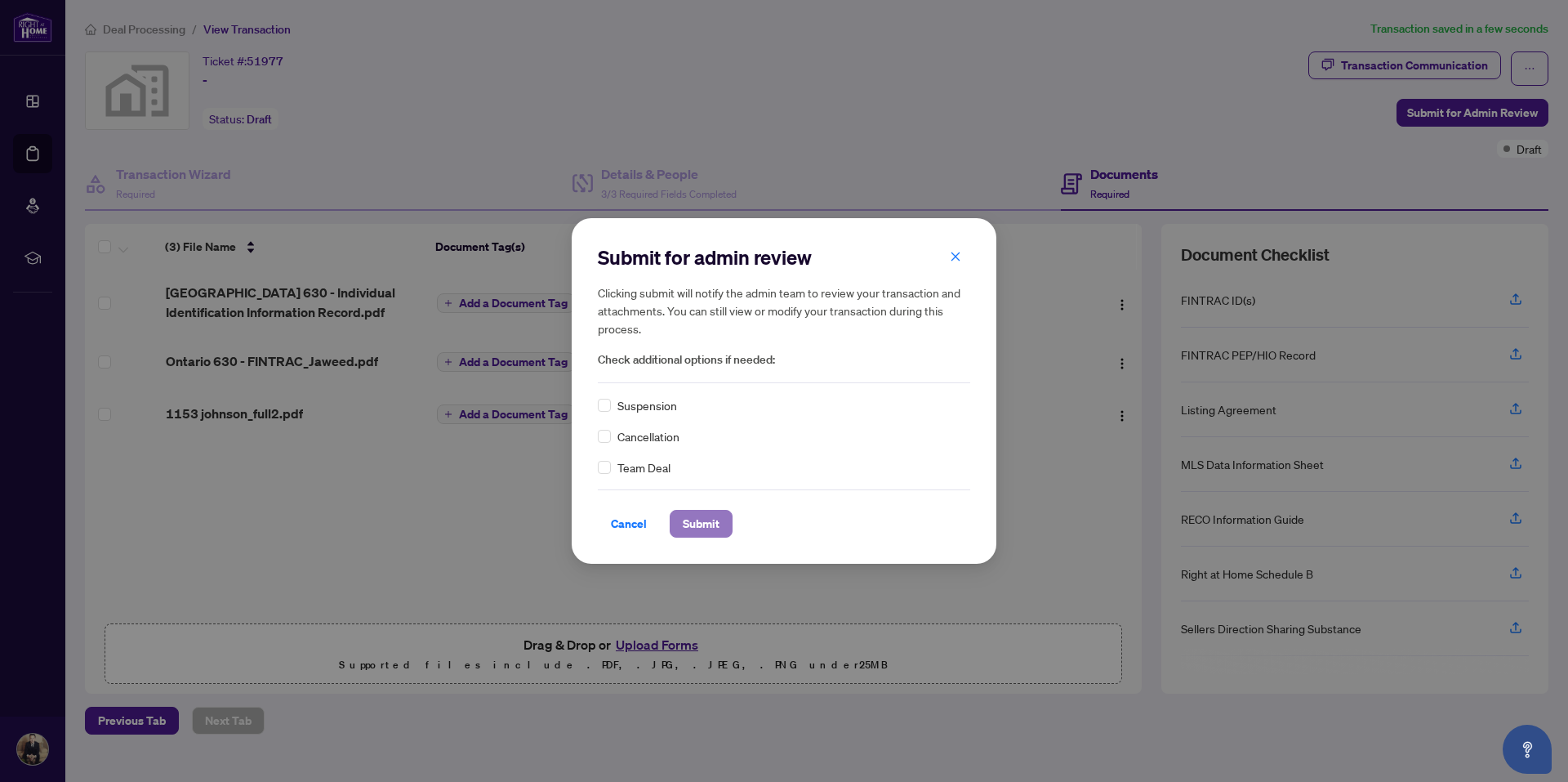
click at [706, 527] on span "Submit" at bounding box center [701, 524] width 37 height 26
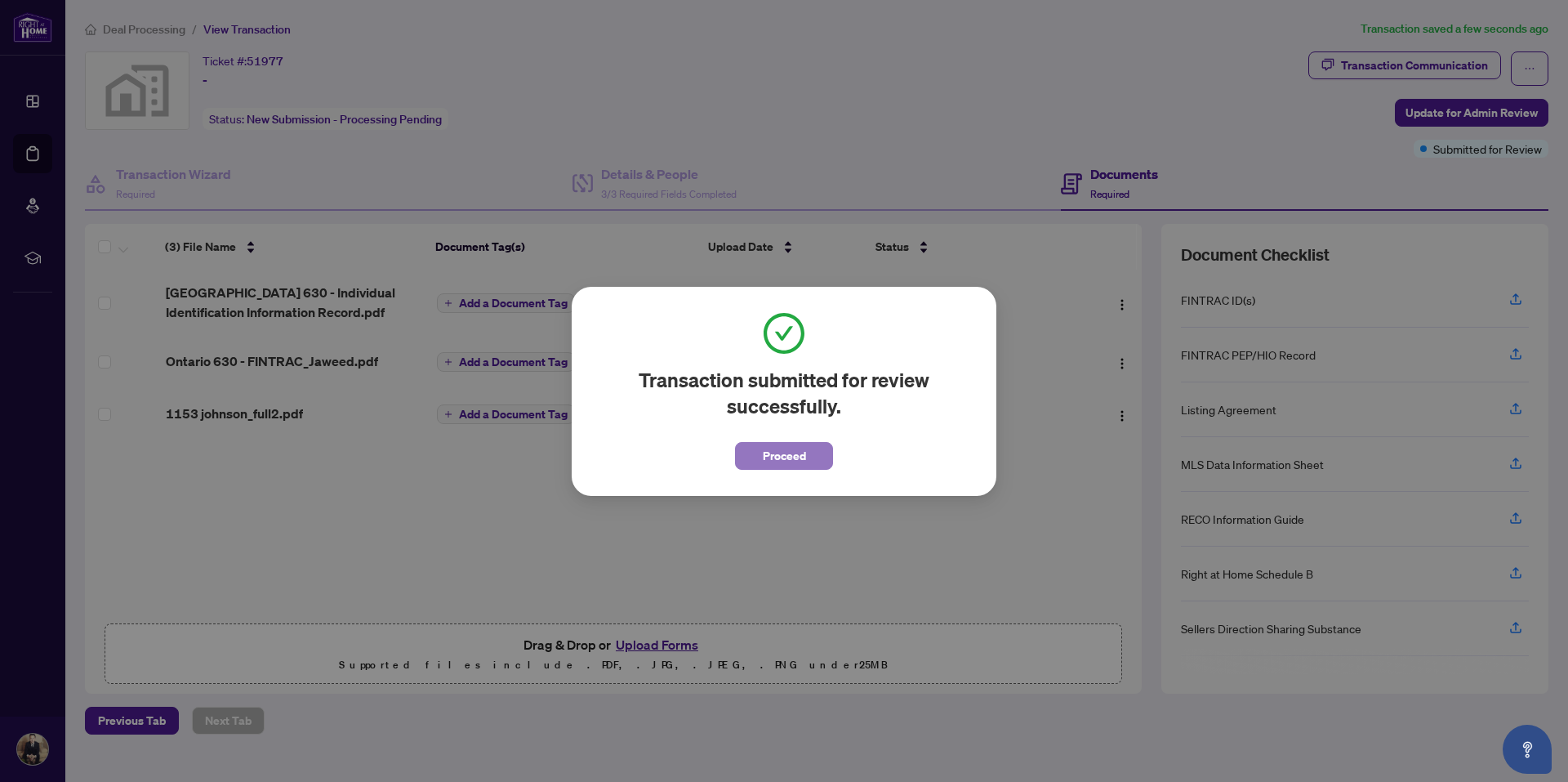
click at [773, 456] on span "Proceed" at bounding box center [784, 455] width 43 height 26
